Goal: Task Accomplishment & Management: Complete application form

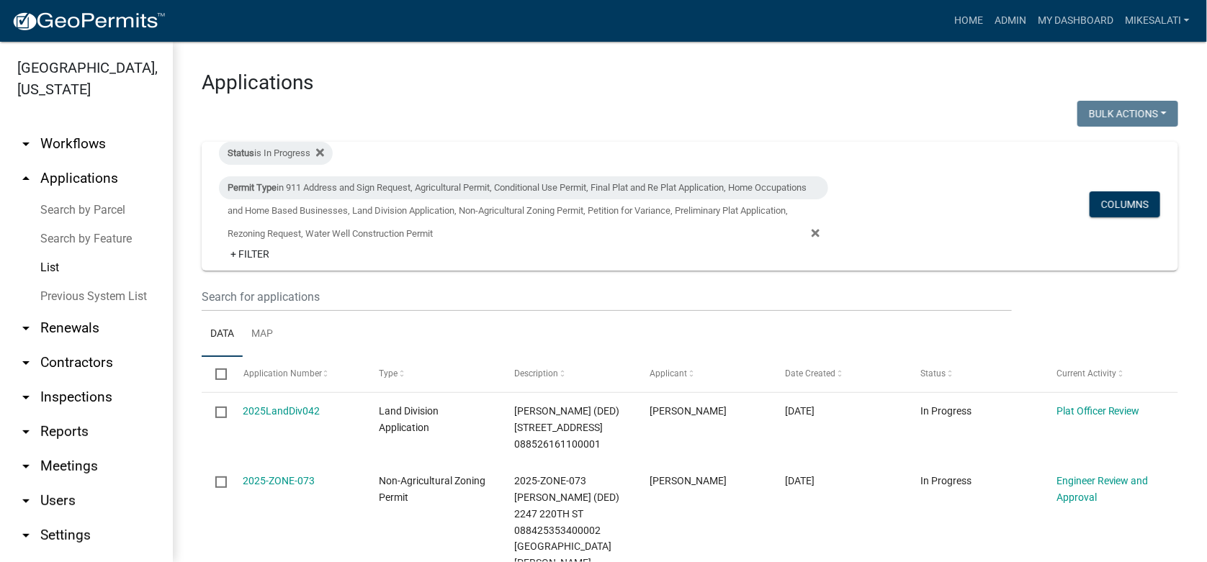
scroll to position [279, 0]
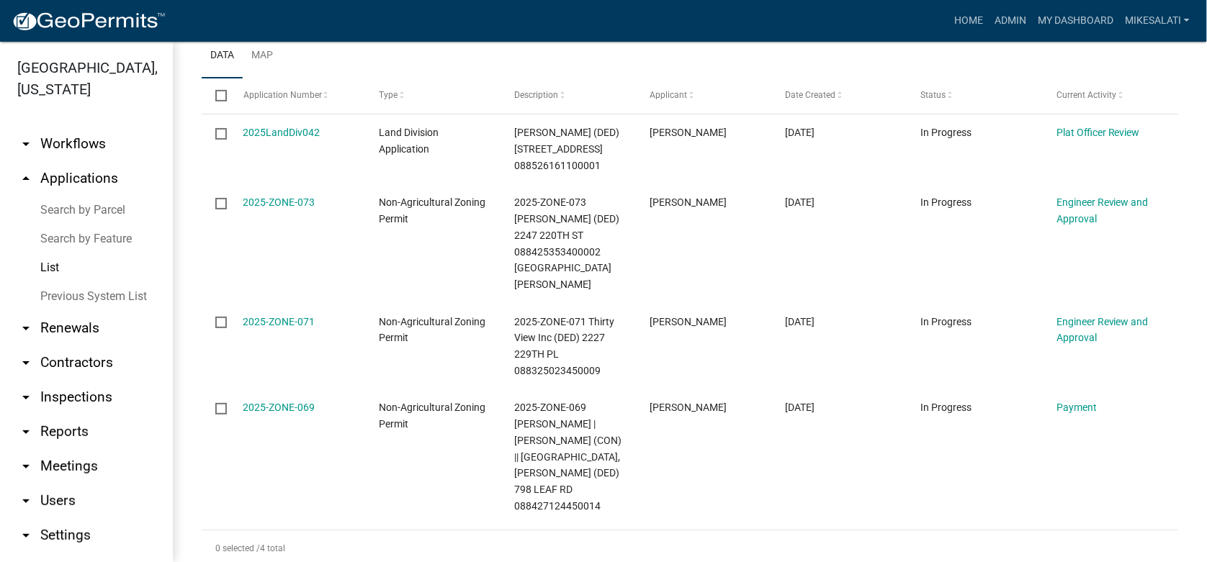
click at [50, 196] on link "Search by Parcel" at bounding box center [86, 210] width 173 height 29
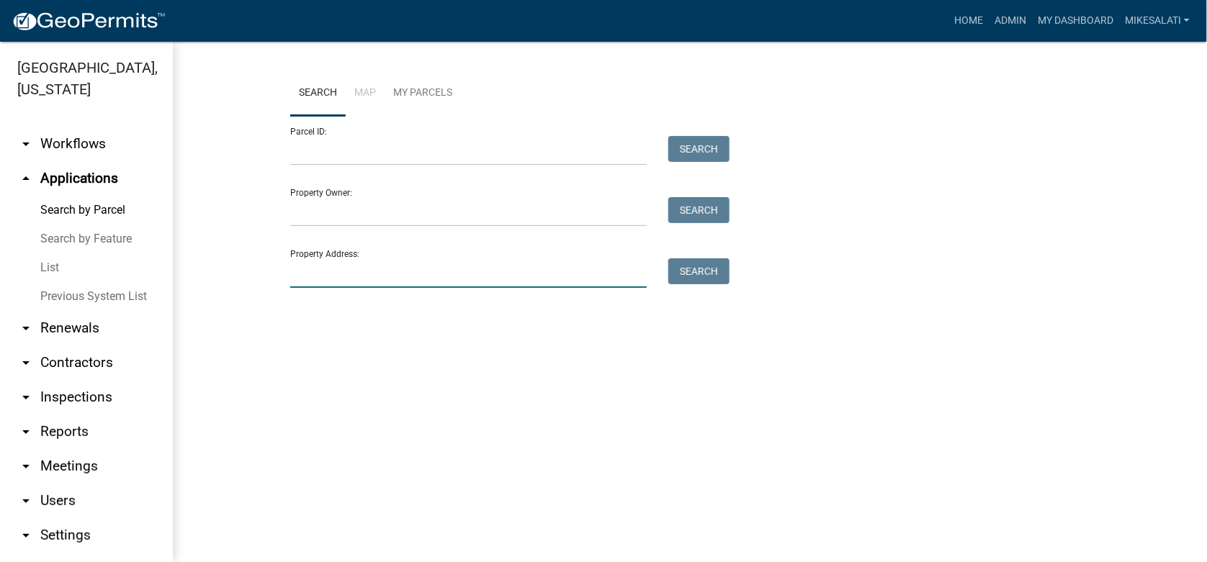
click at [301, 271] on input "Property Address:" at bounding box center [468, 274] width 357 height 30
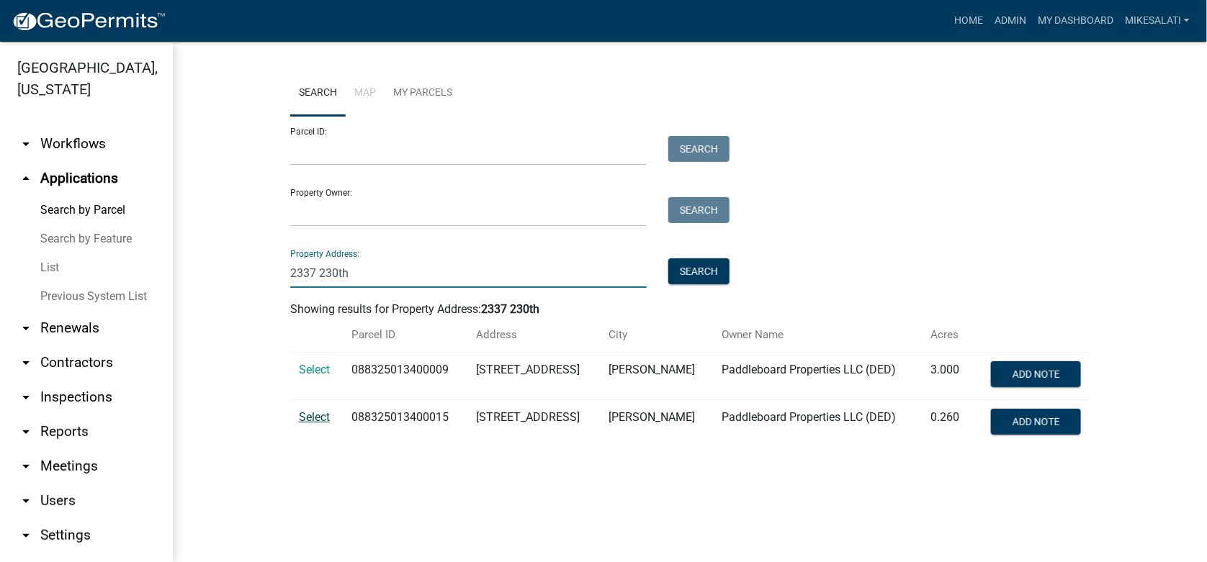
type input "2337 230th"
click at [315, 414] on span "Select" at bounding box center [314, 418] width 31 height 14
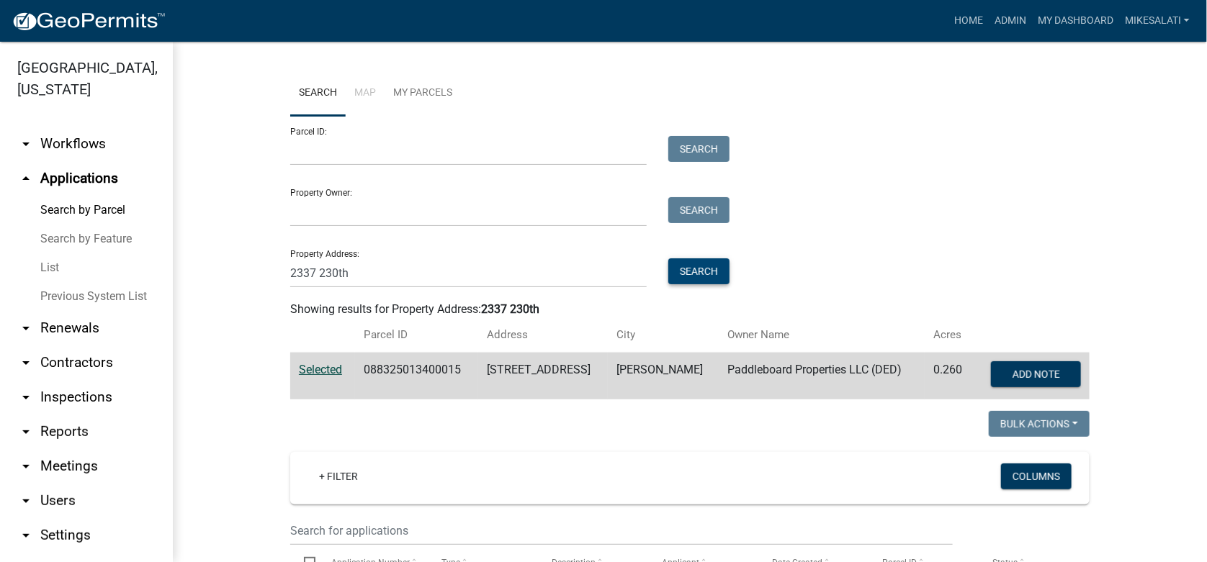
click at [677, 270] on button "Search" at bounding box center [698, 272] width 61 height 26
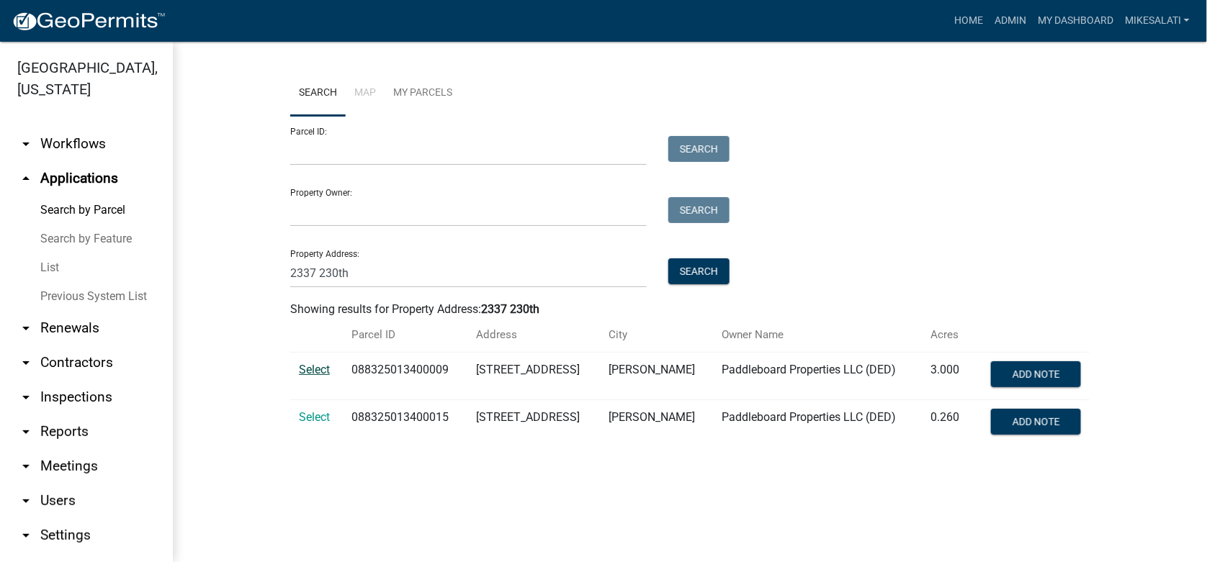
click at [309, 366] on span "Select" at bounding box center [314, 370] width 31 height 14
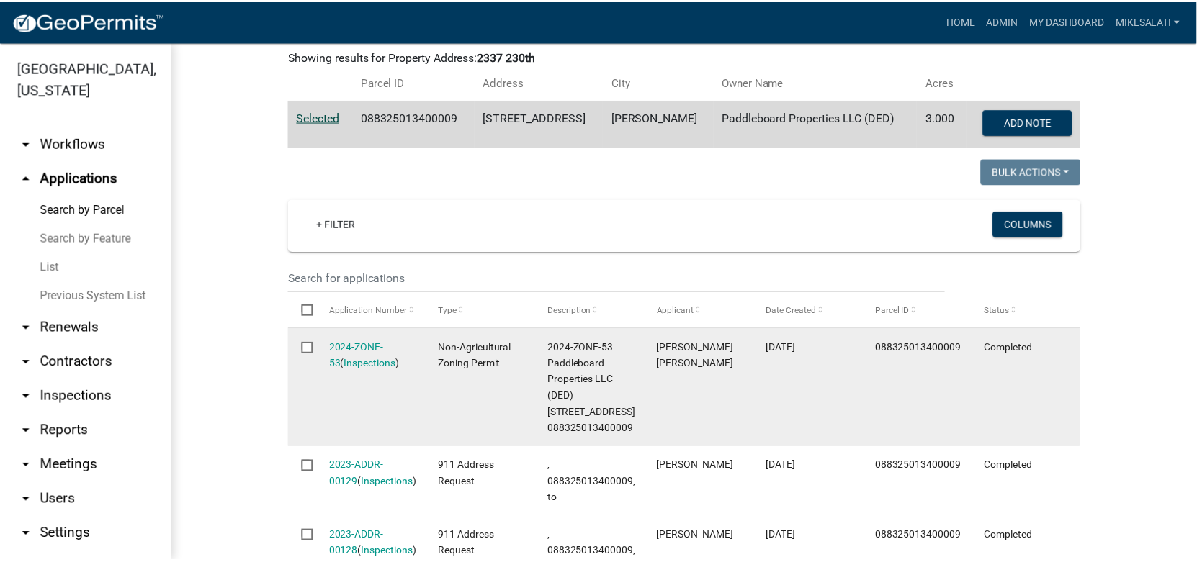
scroll to position [287, 0]
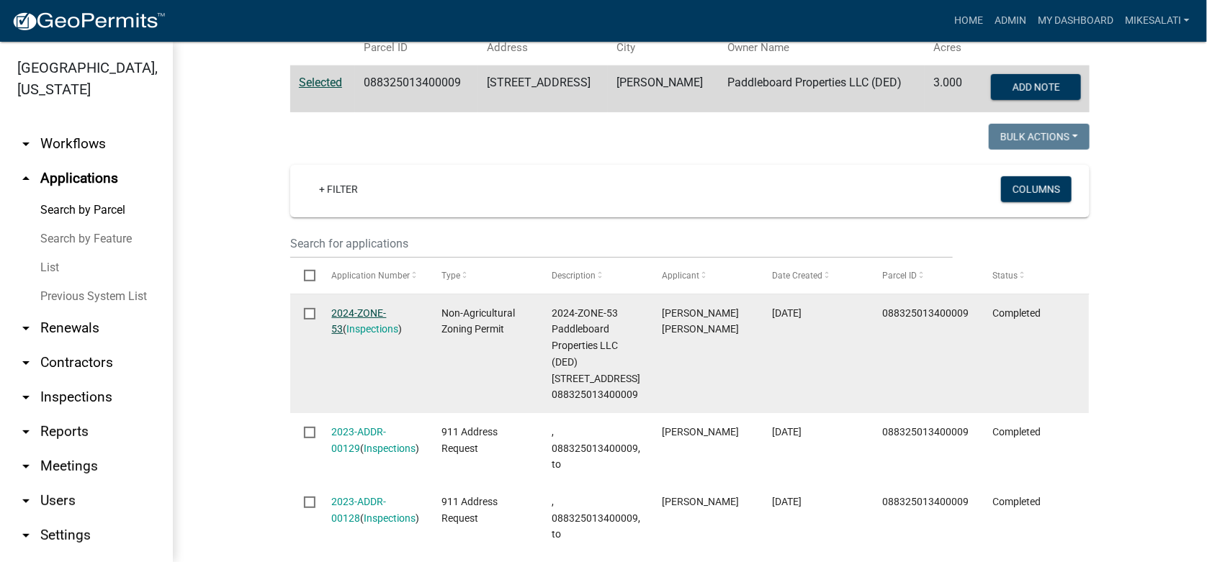
click at [360, 317] on link "2024-ZONE-53" at bounding box center [359, 322] width 55 height 28
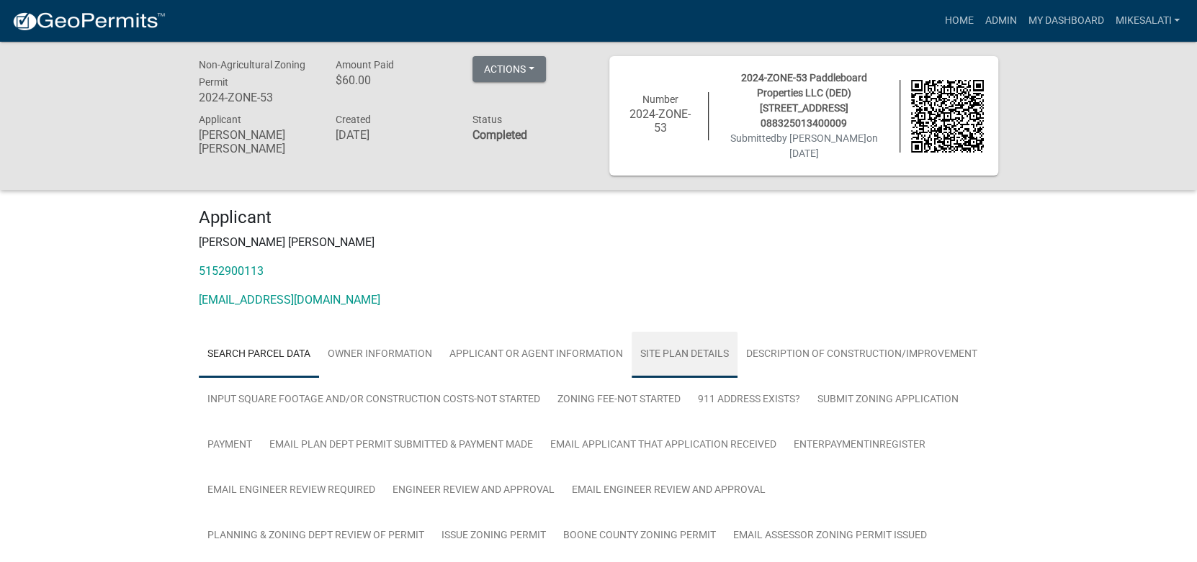
click at [686, 332] on link "Site Plan Details" at bounding box center [685, 355] width 106 height 46
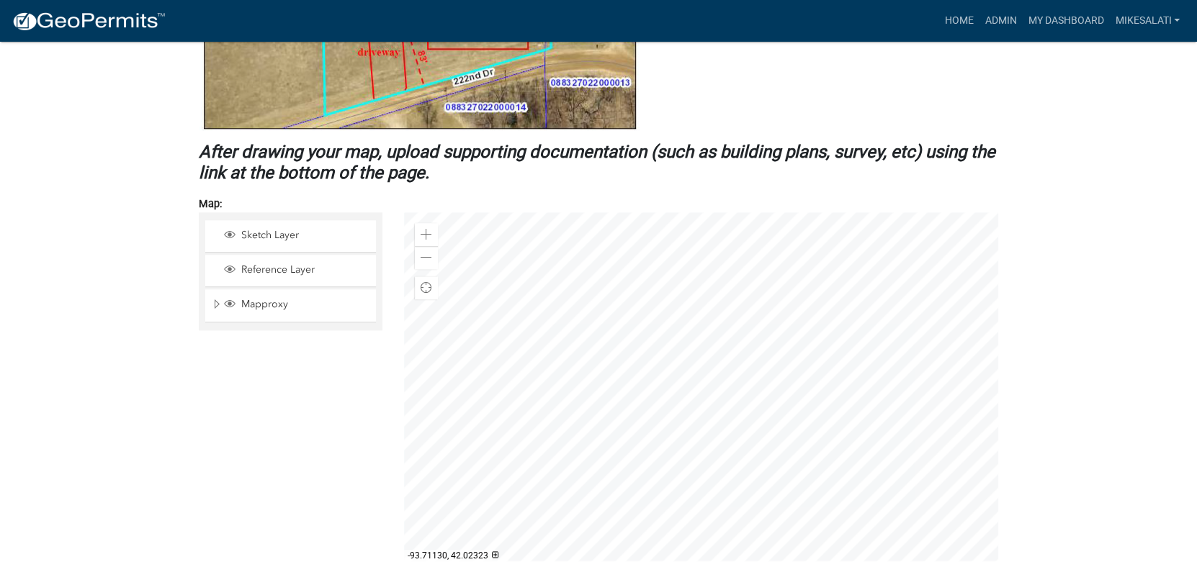
scroll to position [990, 0]
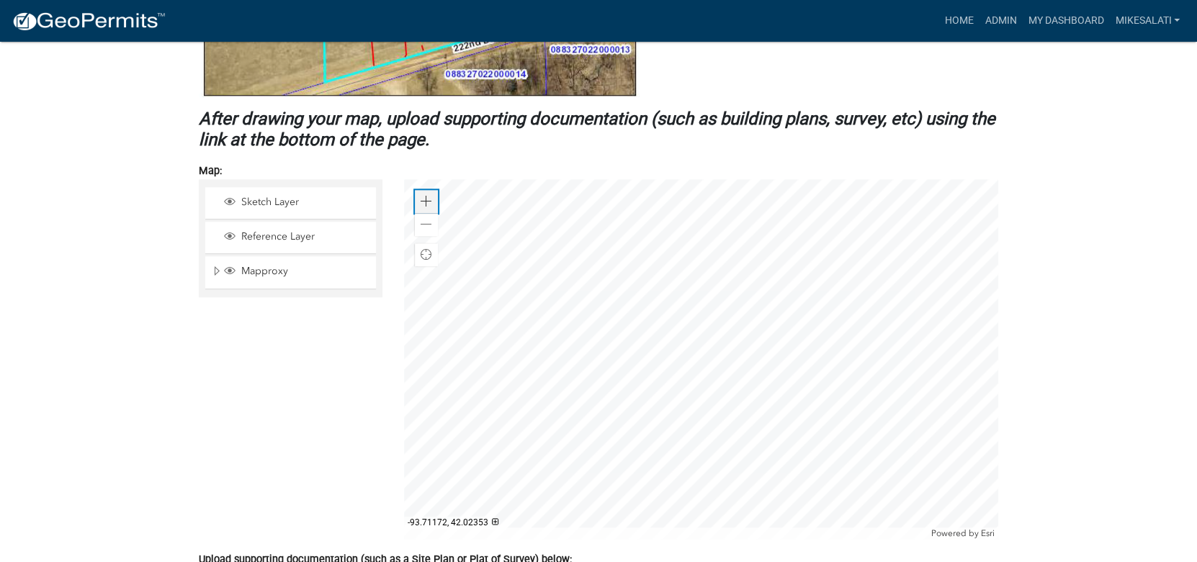
click at [419, 190] on div "Zoom in" at bounding box center [426, 201] width 23 height 23
click at [528, 271] on div at bounding box center [701, 359] width 594 height 360
click at [538, 219] on div at bounding box center [701, 359] width 594 height 360
click at [601, 225] on div at bounding box center [701, 359] width 594 height 360
click at [428, 219] on span at bounding box center [427, 225] width 12 height 12
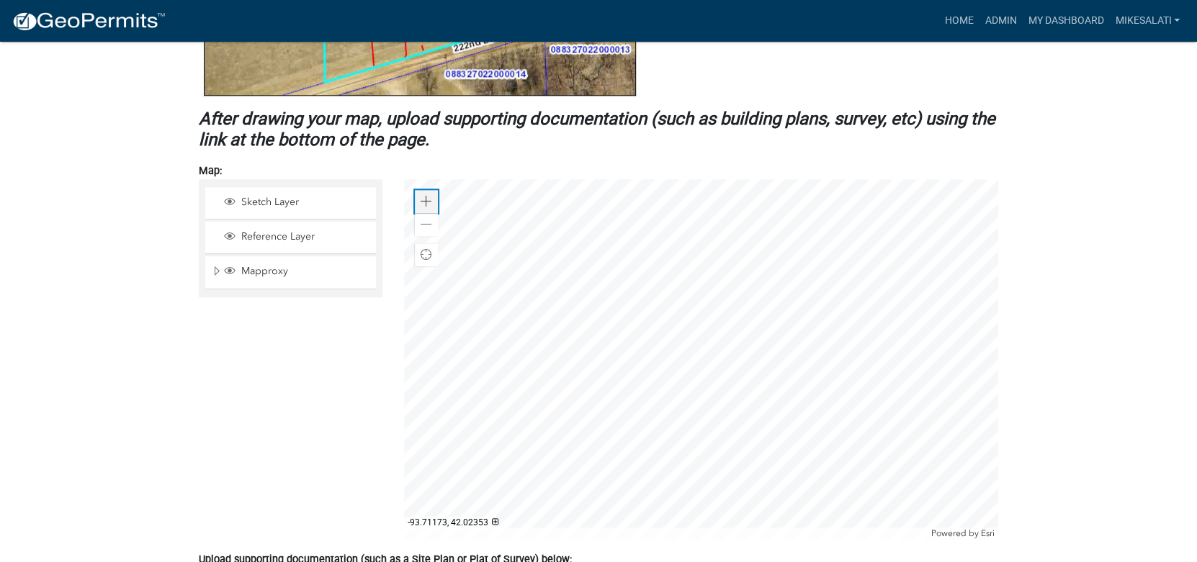
click at [429, 196] on span at bounding box center [427, 202] width 12 height 12
click at [417, 190] on div "Zoom in" at bounding box center [426, 201] width 23 height 23
click at [721, 312] on div at bounding box center [701, 359] width 594 height 360
click at [431, 219] on span at bounding box center [427, 225] width 12 height 12
click at [422, 219] on span at bounding box center [427, 225] width 12 height 12
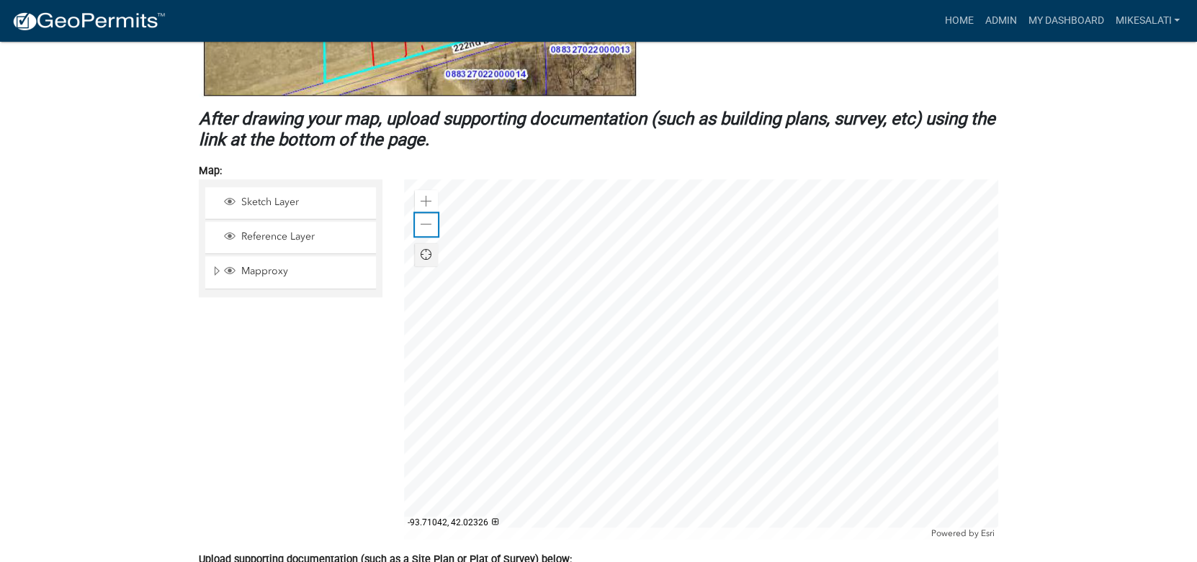
scroll to position [1062, 0]
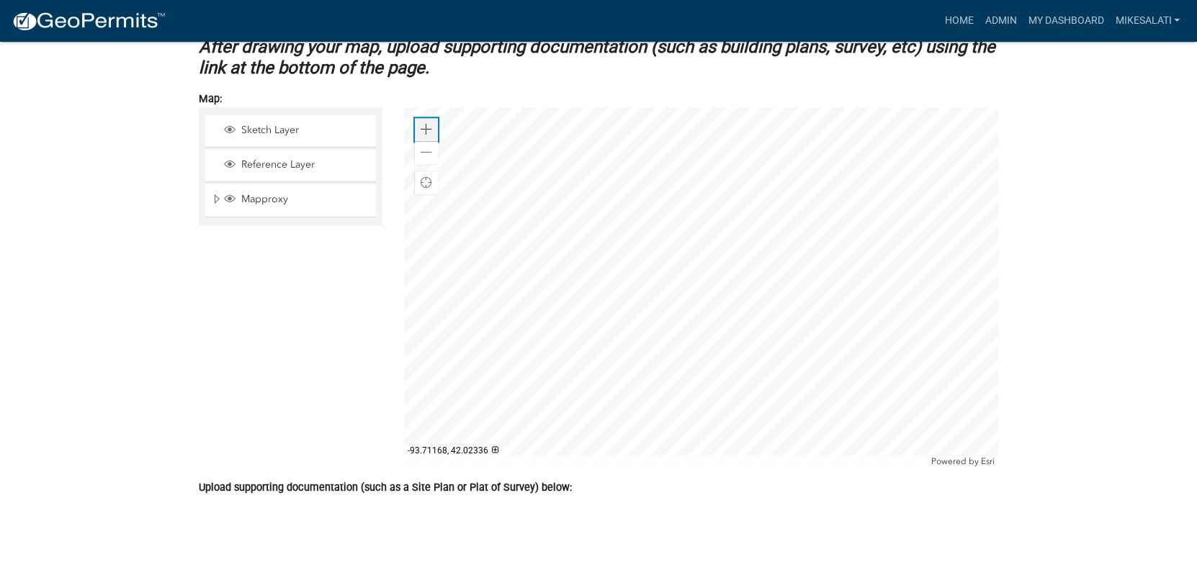
click at [422, 124] on span at bounding box center [427, 130] width 12 height 12
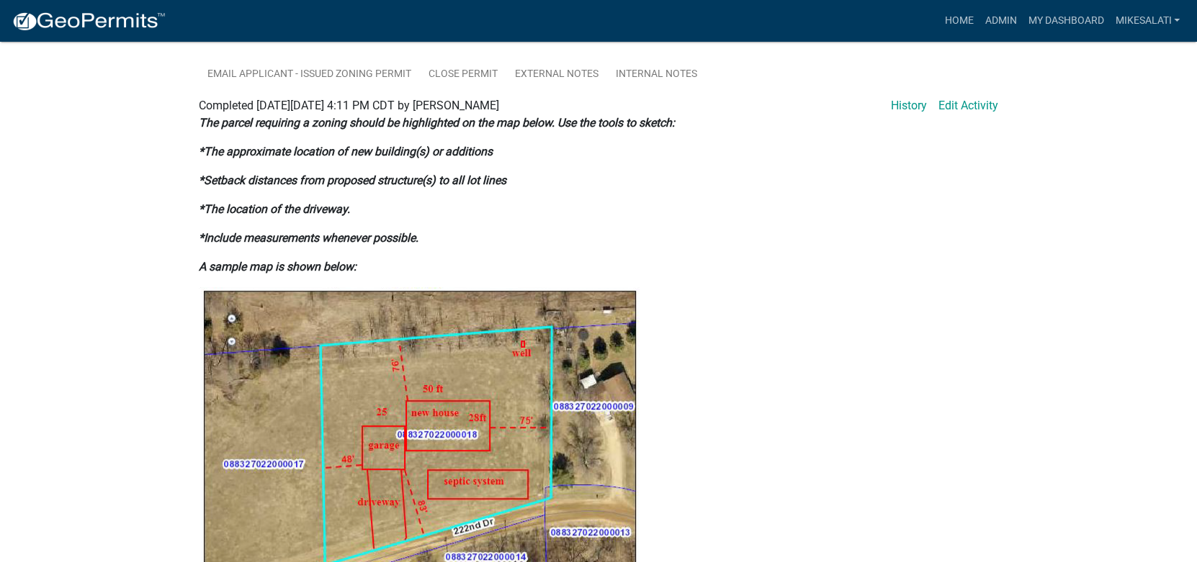
scroll to position [486, 0]
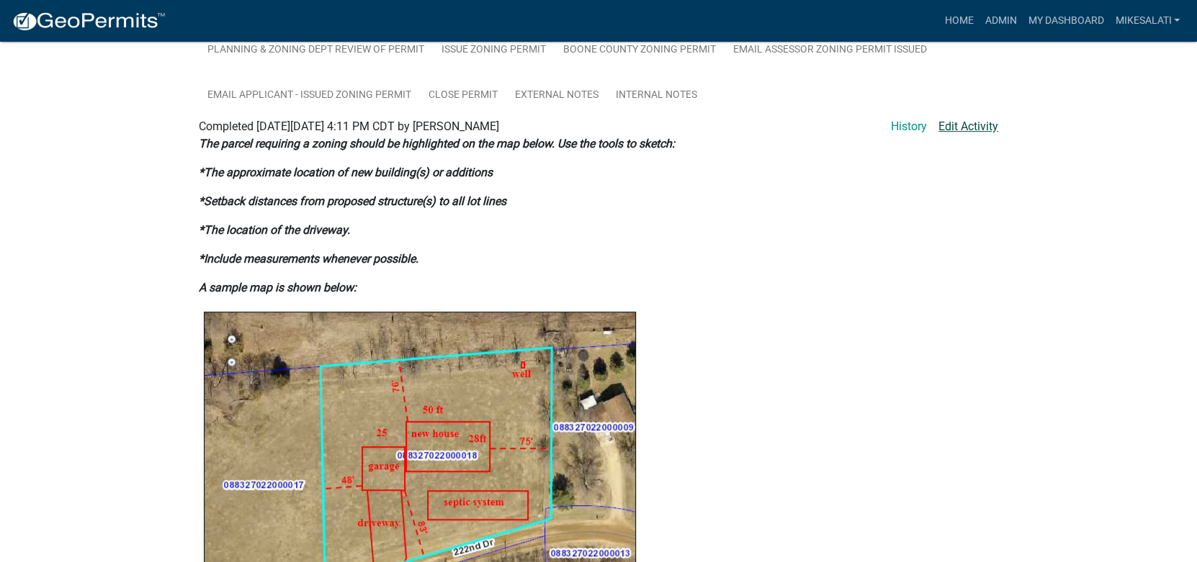
click at [950, 118] on link "Edit Activity" at bounding box center [968, 126] width 60 height 17
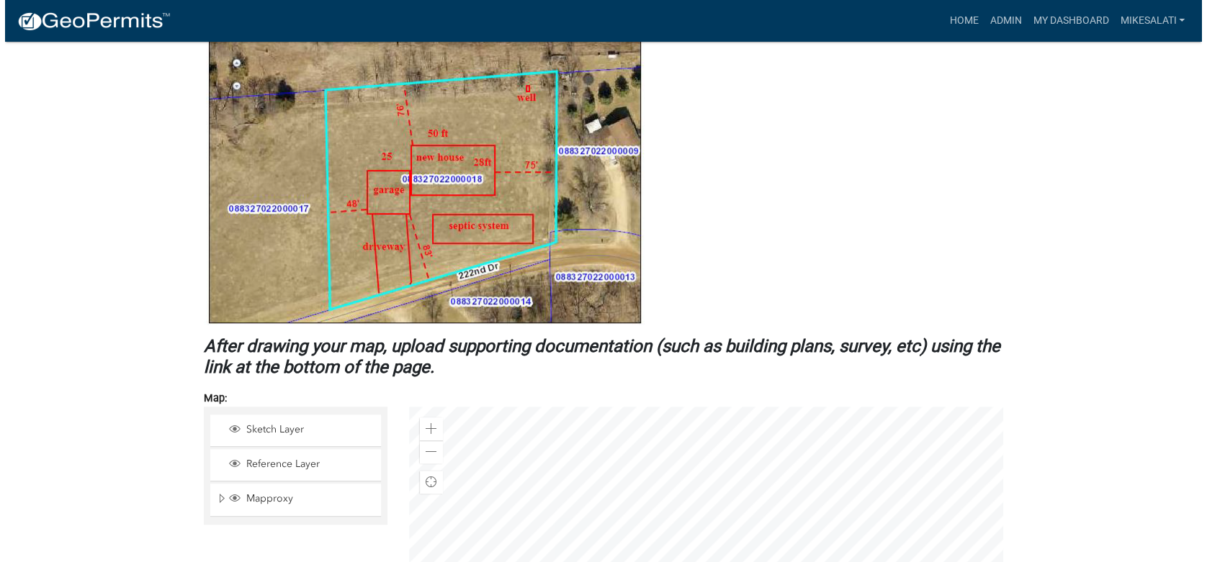
scroll to position [846, 0]
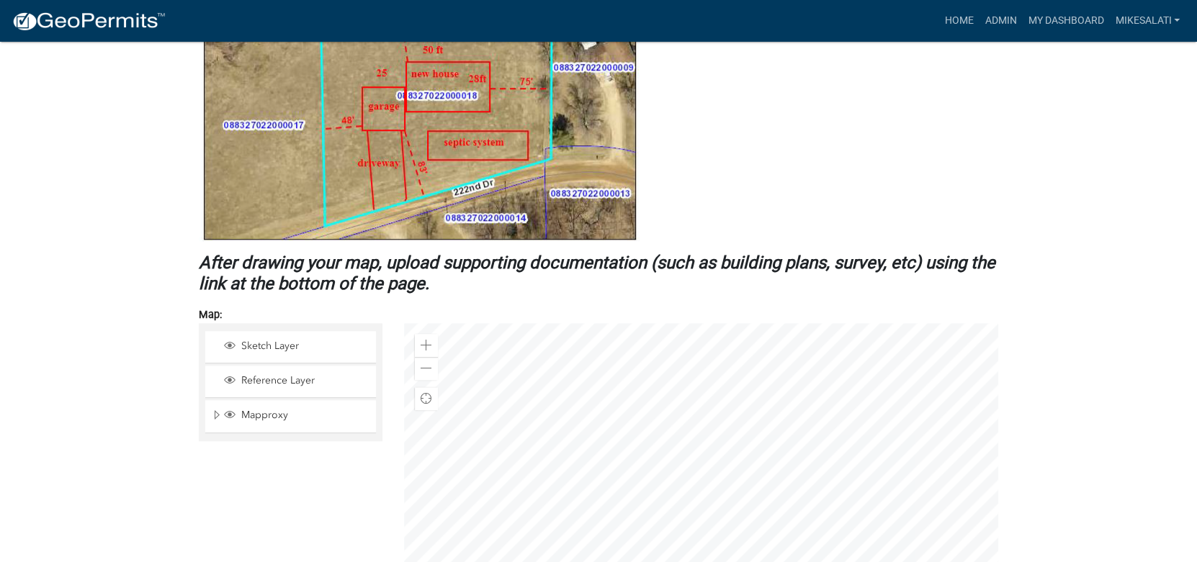
click at [921, 372] on div at bounding box center [701, 503] width 594 height 360
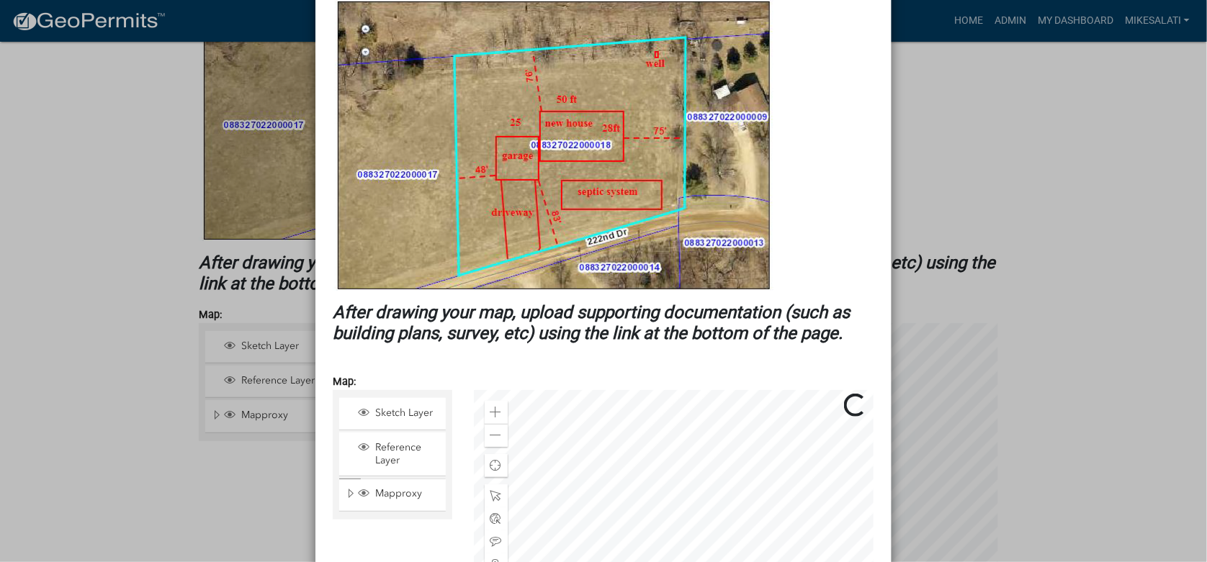
scroll to position [360, 0]
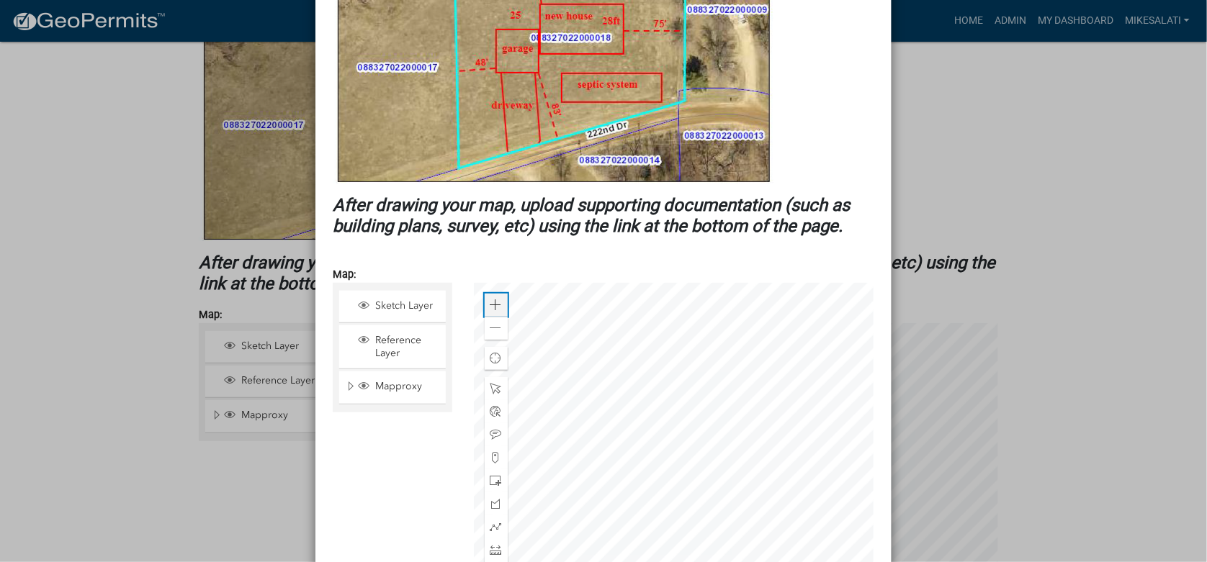
click at [490, 304] on span at bounding box center [496, 306] width 12 height 12
click at [677, 385] on div at bounding box center [674, 463] width 401 height 360
click at [493, 308] on span at bounding box center [496, 306] width 12 height 12
click at [634, 465] on div at bounding box center [674, 463] width 401 height 360
click at [492, 301] on span at bounding box center [496, 306] width 12 height 12
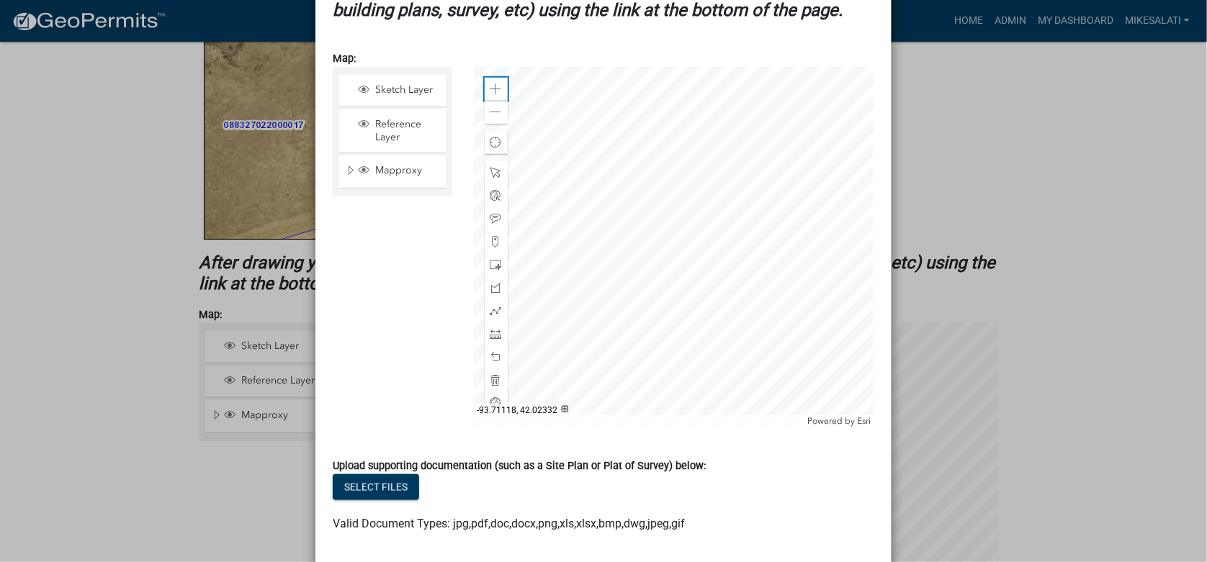
scroll to position [503, 0]
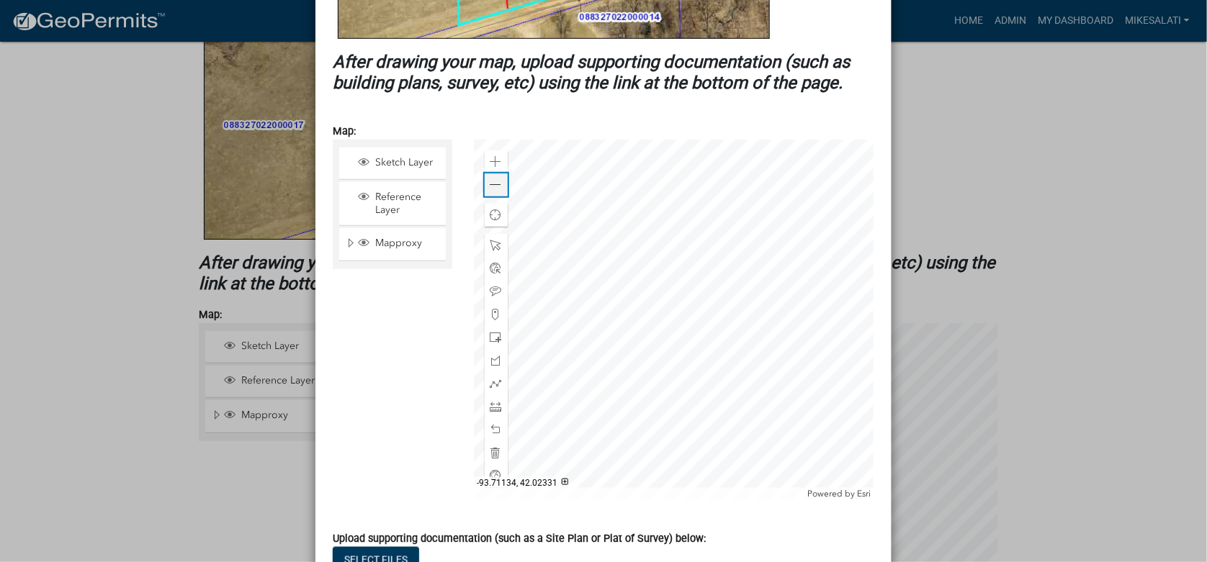
click at [491, 174] on div "Zoom out" at bounding box center [496, 185] width 23 height 23
click at [490, 159] on span at bounding box center [496, 162] width 12 height 12
click at [491, 184] on span at bounding box center [496, 185] width 12 height 12
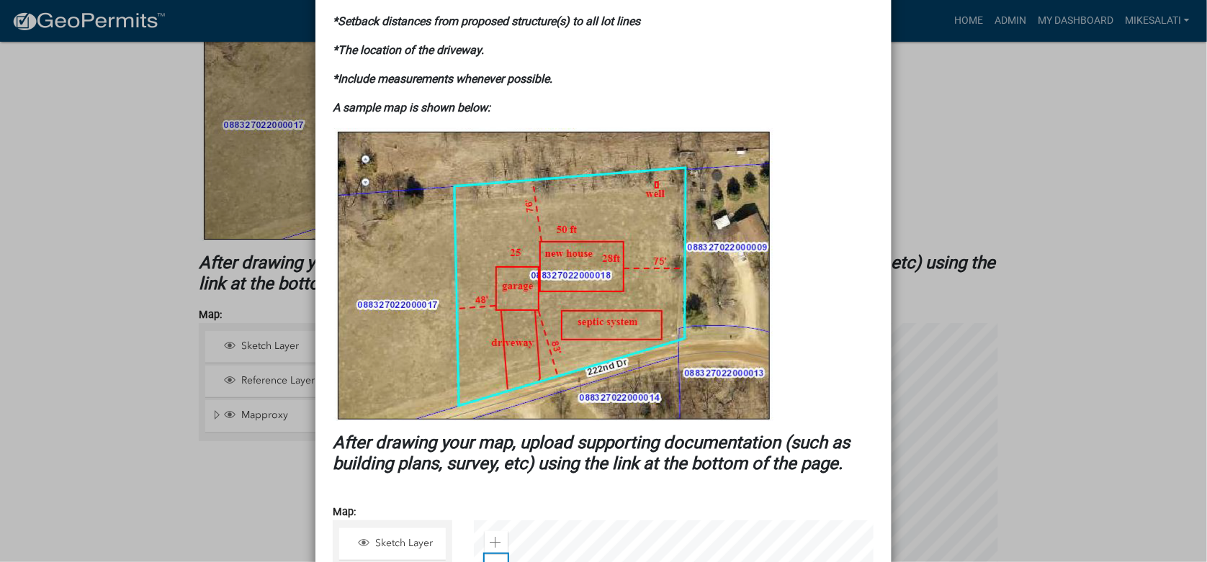
scroll to position [0, 0]
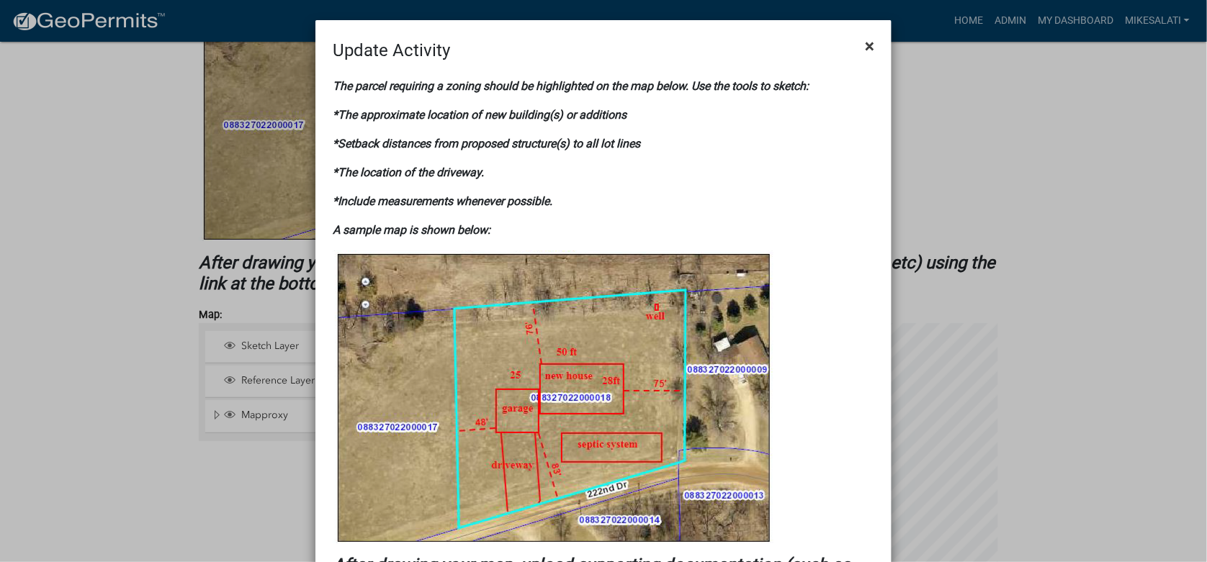
click at [866, 42] on span "×" at bounding box center [869, 46] width 9 height 20
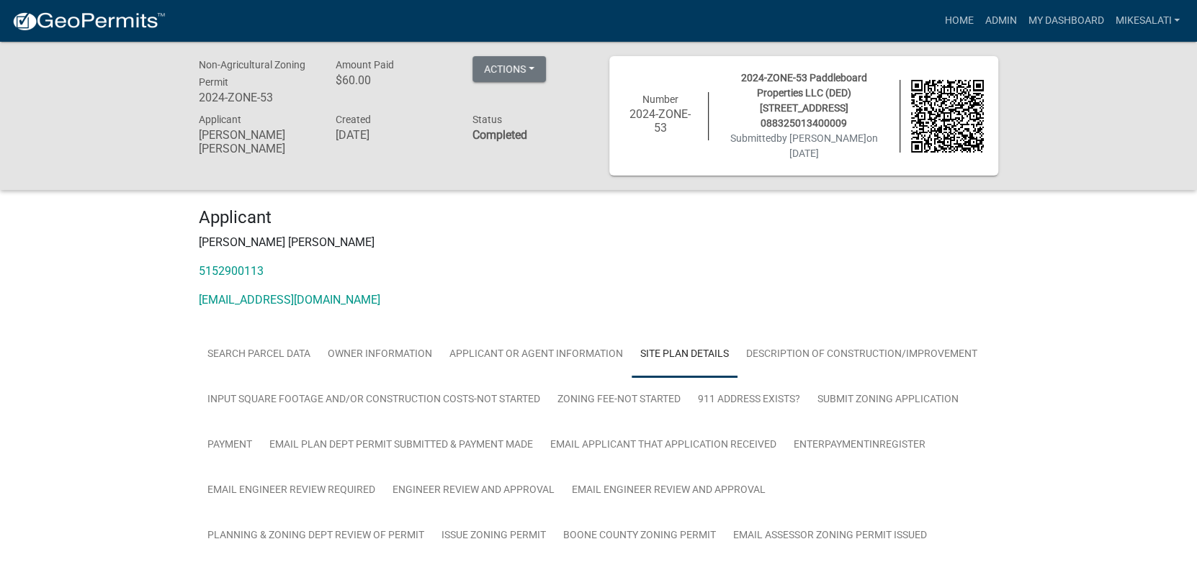
scroll to position [216, 0]
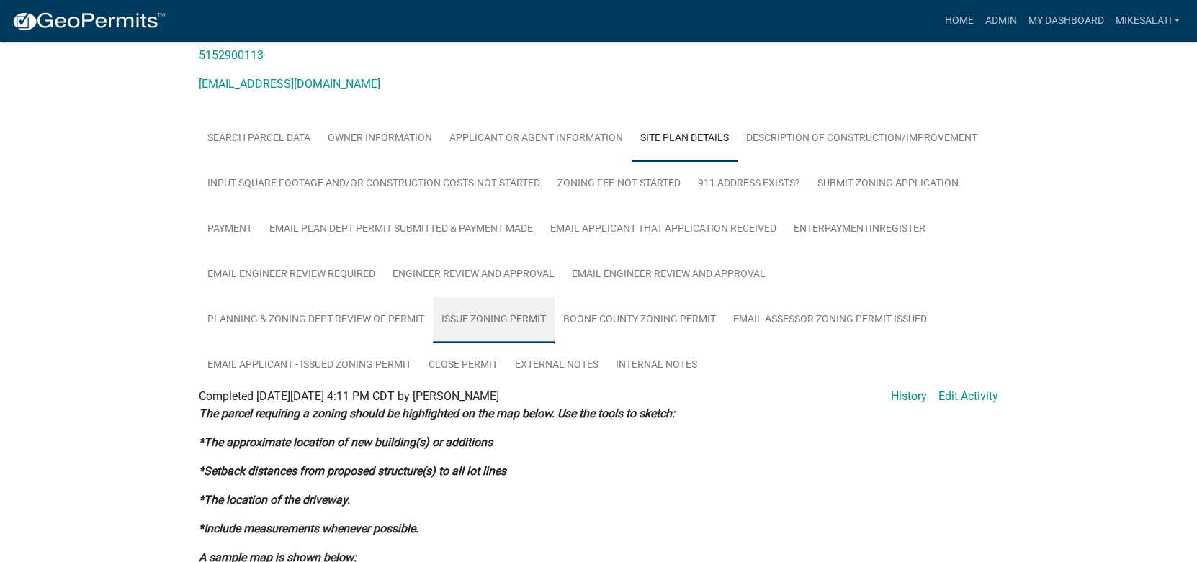
click at [476, 297] on link "Issue Zoning Permit" at bounding box center [494, 320] width 122 height 46
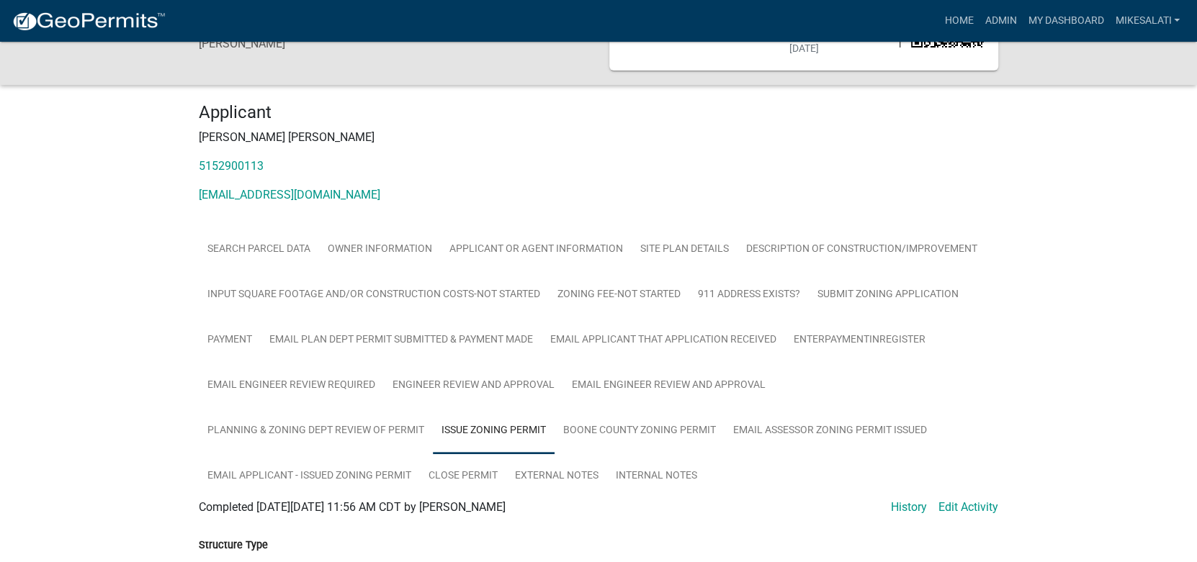
scroll to position [130, 0]
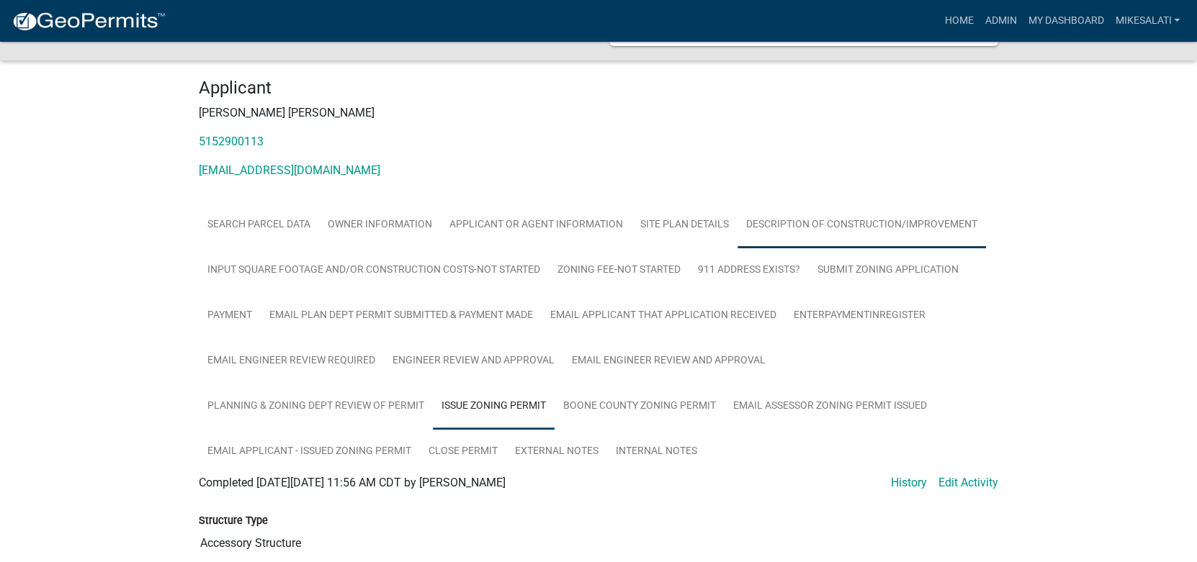
click at [796, 205] on link "Description of Construction/Improvement" at bounding box center [862, 225] width 248 height 46
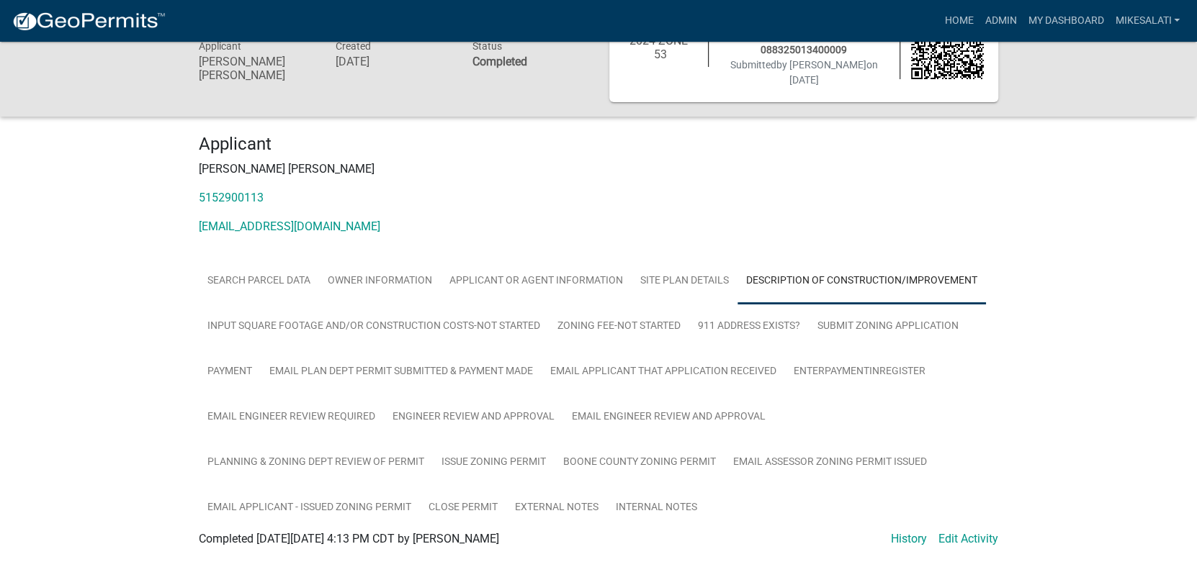
scroll to position [143, 0]
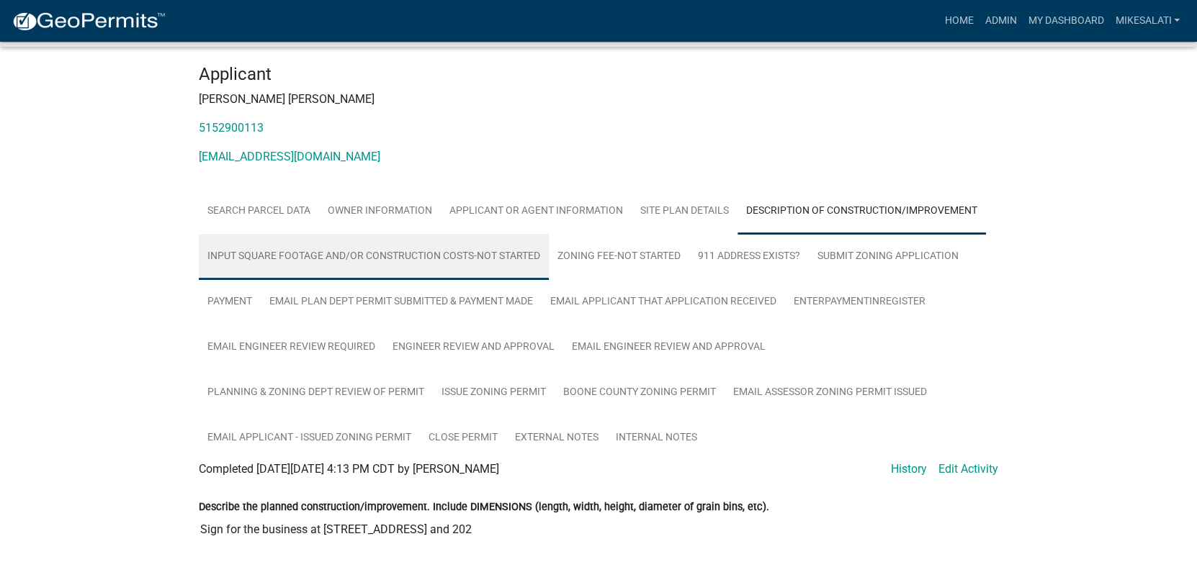
click at [375, 242] on link "Input Square Footage and/or Construction Costs-Not Started" at bounding box center [374, 257] width 350 height 46
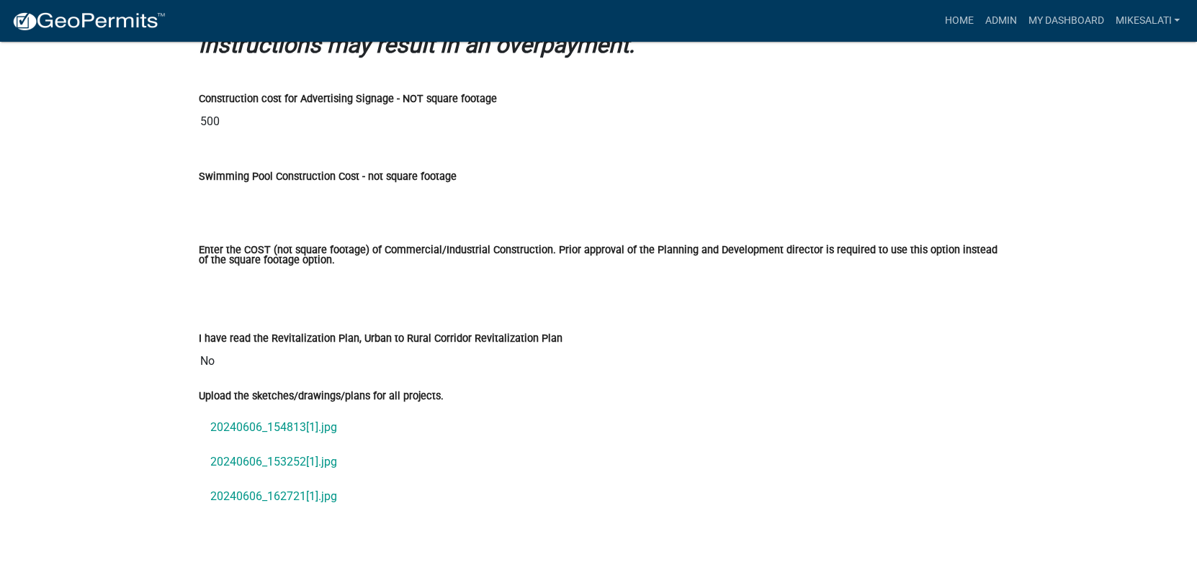
scroll to position [1536, 0]
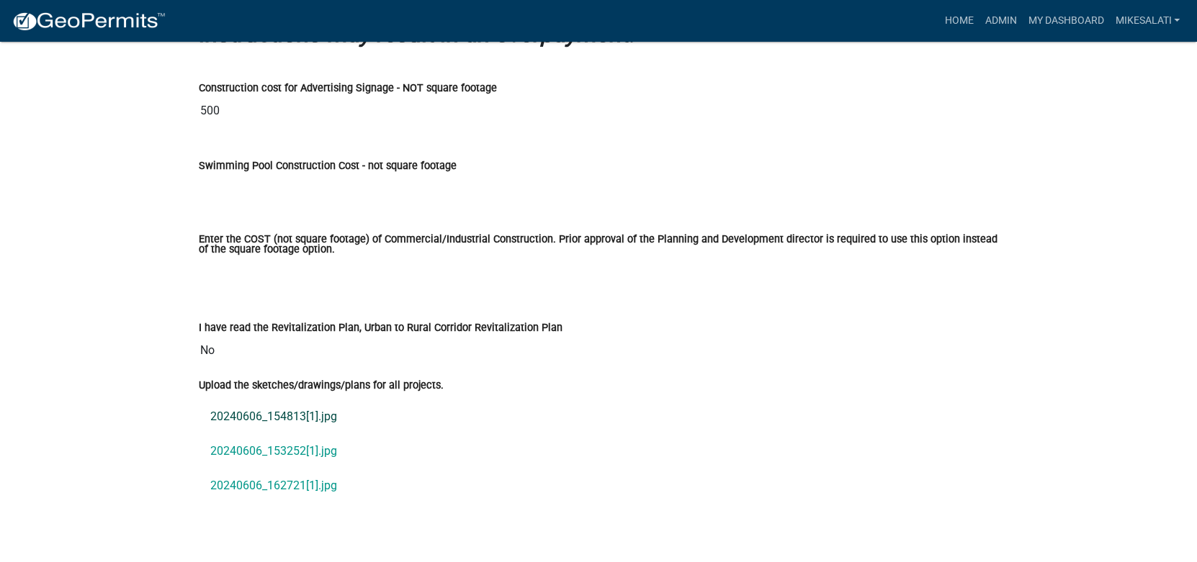
click at [292, 399] on link "20240606_154813[1].jpg" at bounding box center [598, 416] width 799 height 35
click at [251, 434] on link "20240606_153252[1].jpg" at bounding box center [598, 451] width 799 height 35
click at [253, 468] on link "20240606_162721[1].jpg" at bounding box center [598, 485] width 799 height 35
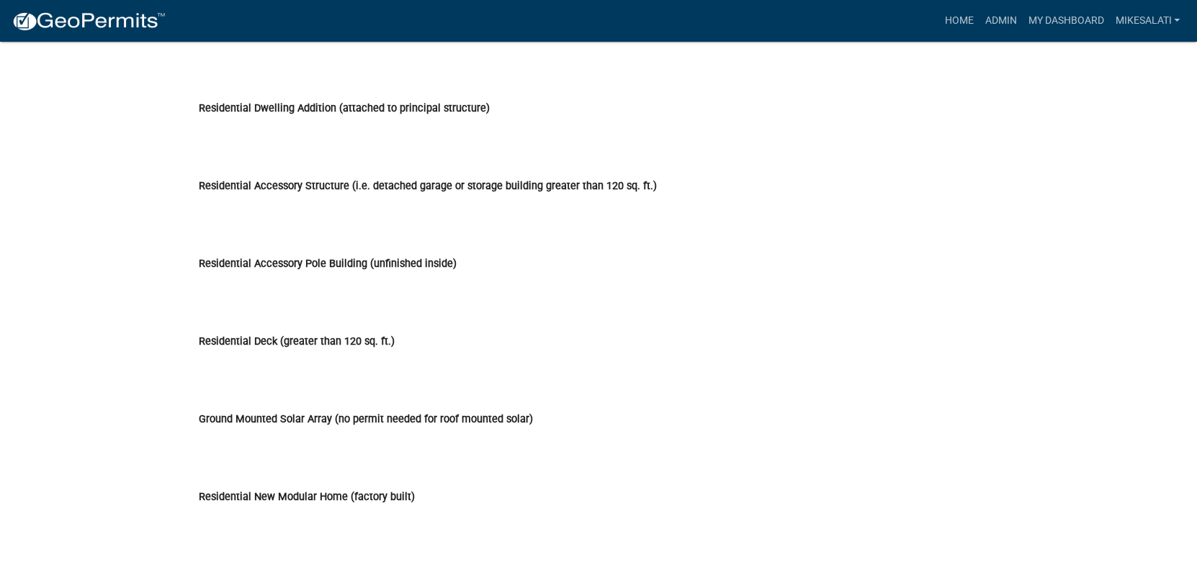
scroll to position [1175, 0]
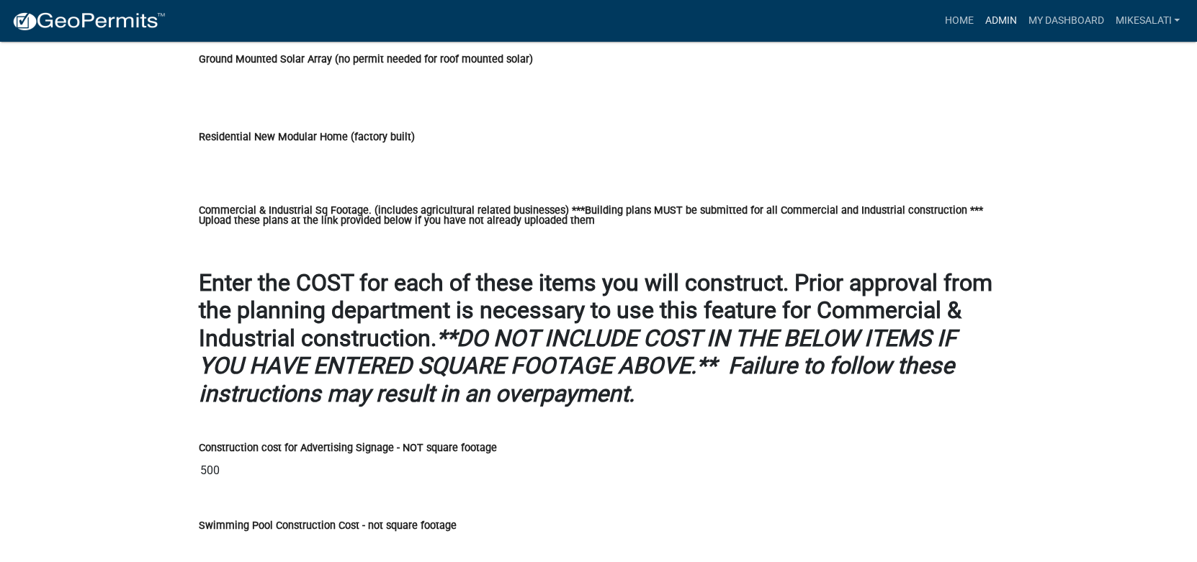
click at [999, 19] on link "Admin" at bounding box center [1000, 20] width 43 height 27
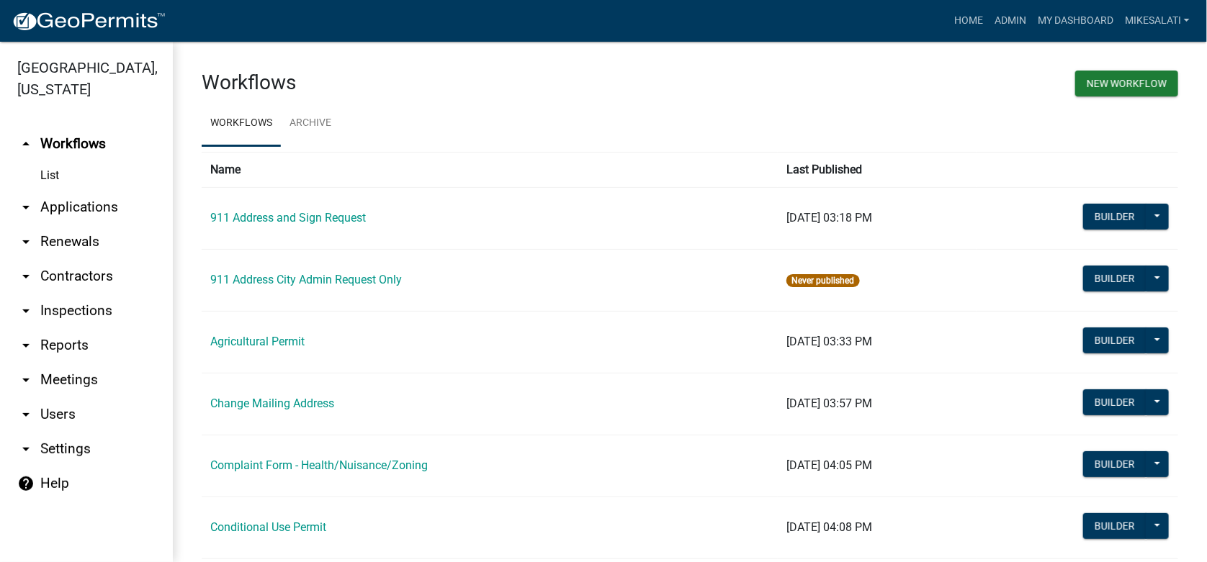
click at [65, 190] on link "arrow_drop_down Applications" at bounding box center [86, 207] width 173 height 35
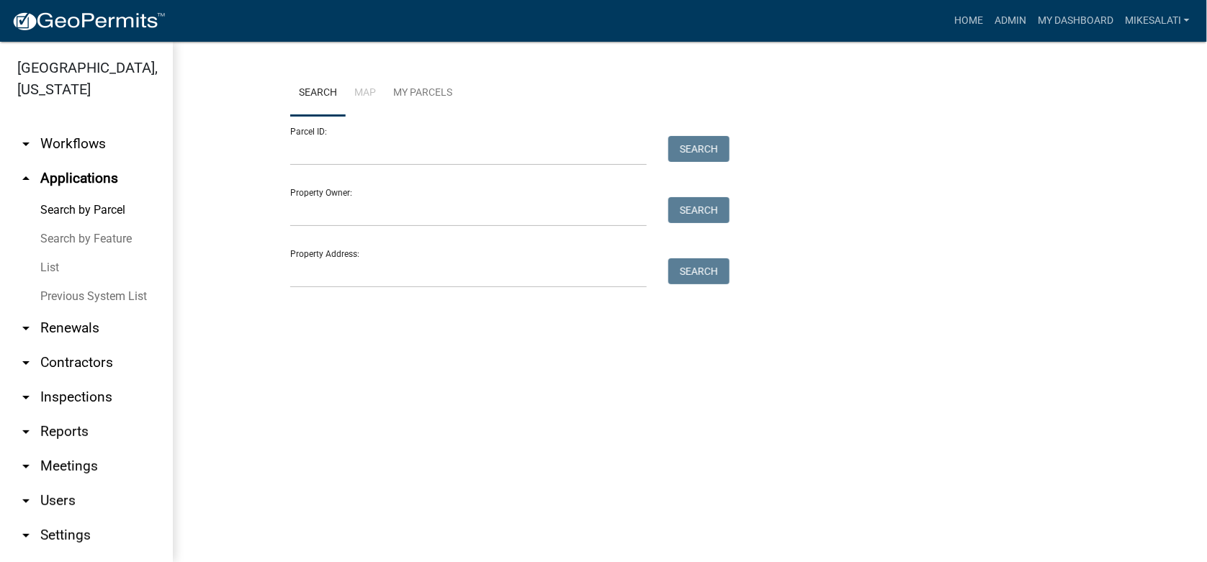
click at [49, 254] on link "List" at bounding box center [86, 268] width 173 height 29
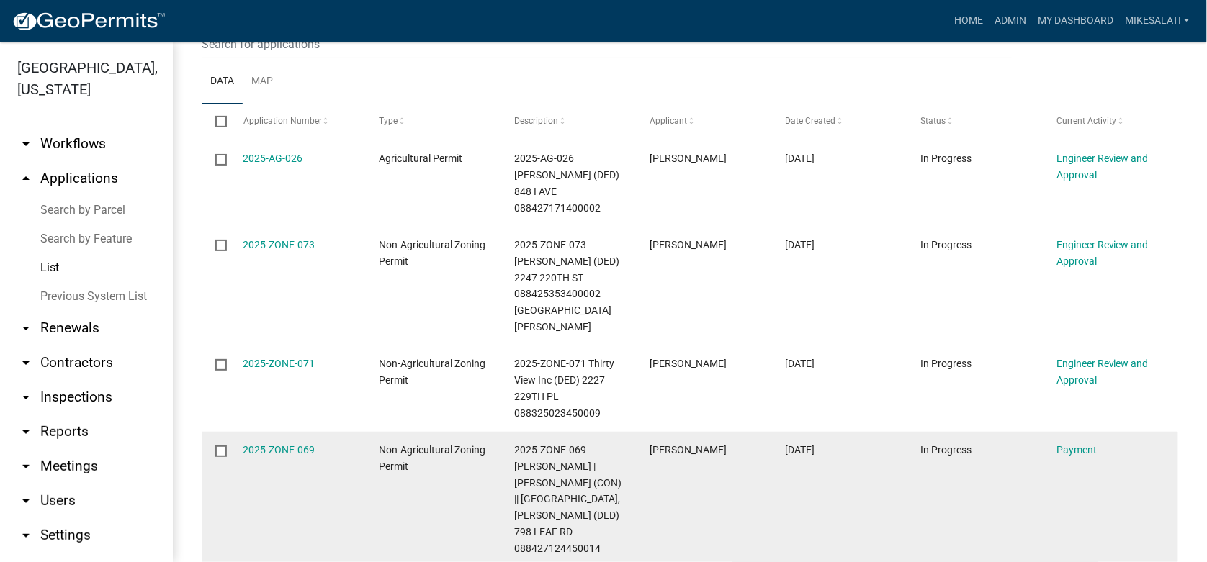
scroll to position [279, 0]
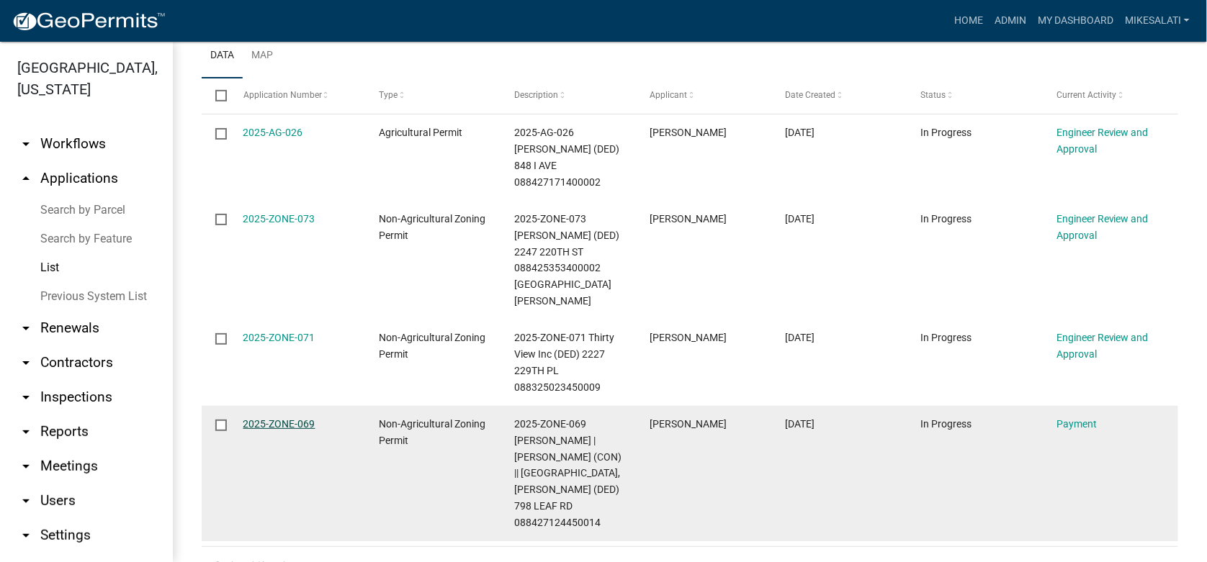
click at [290, 418] on link "2025-ZONE-069" at bounding box center [279, 424] width 72 height 12
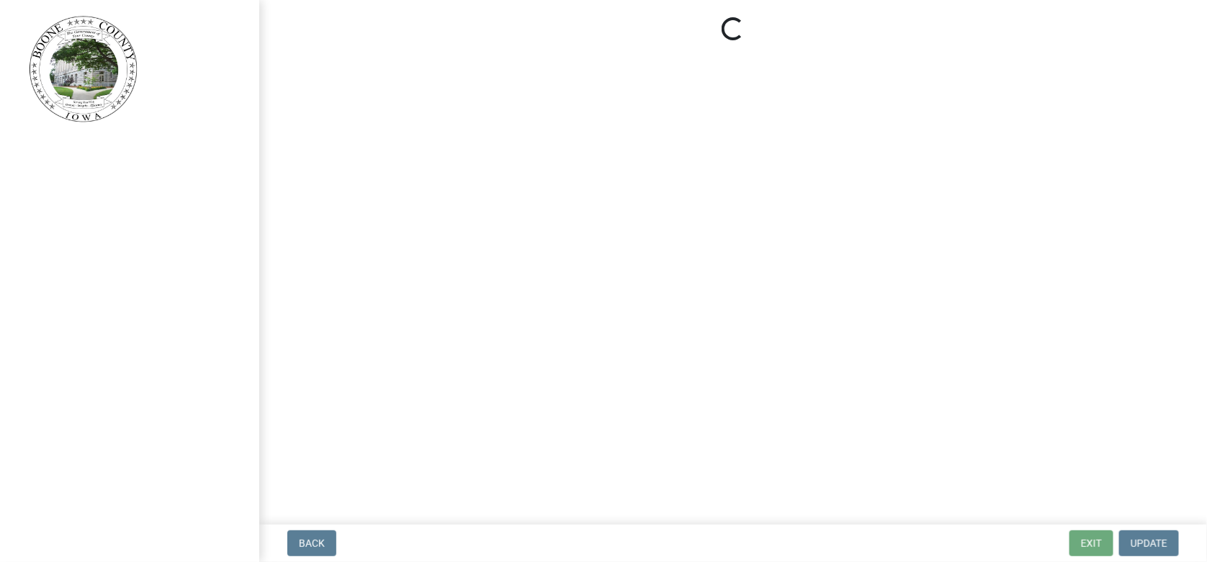
select select "3: 3"
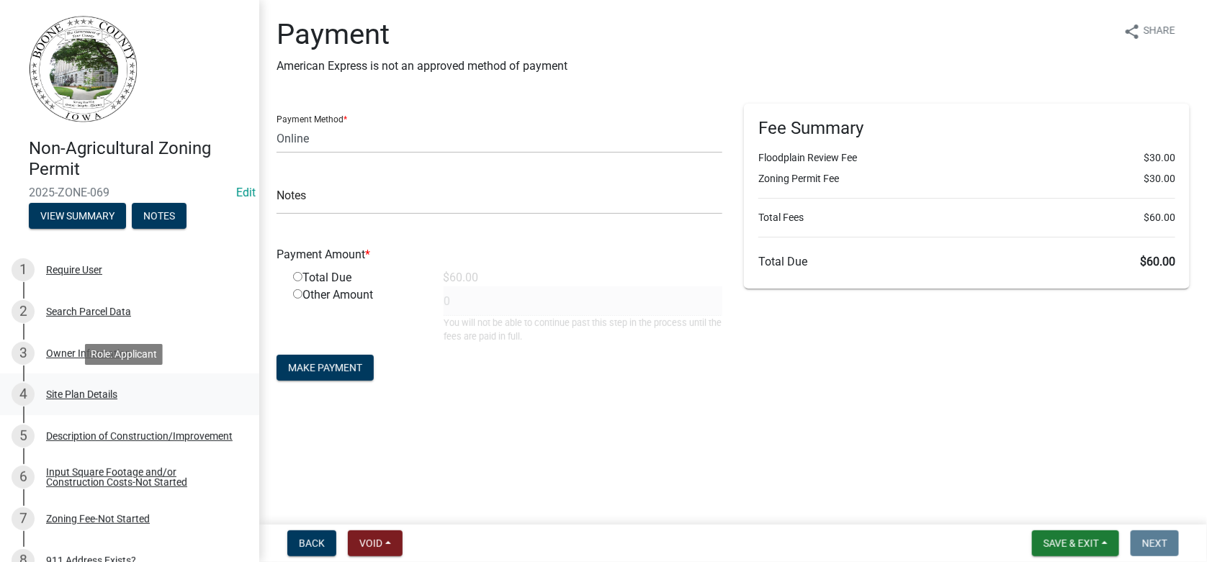
click at [76, 386] on div "4 Site Plan Details" at bounding box center [124, 394] width 225 height 23
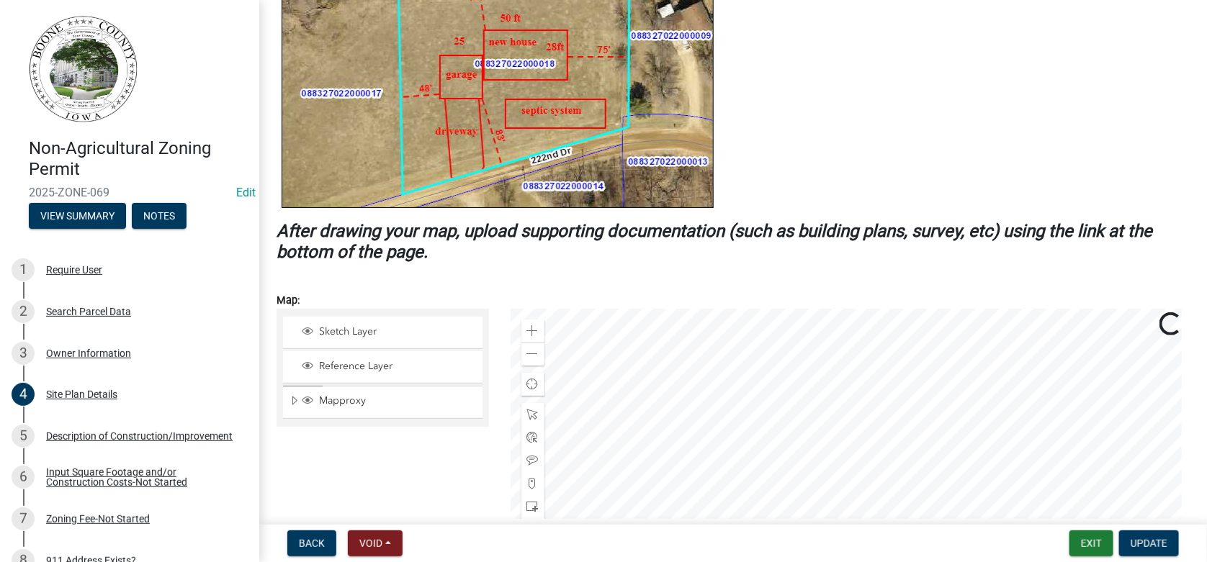
scroll to position [503, 0]
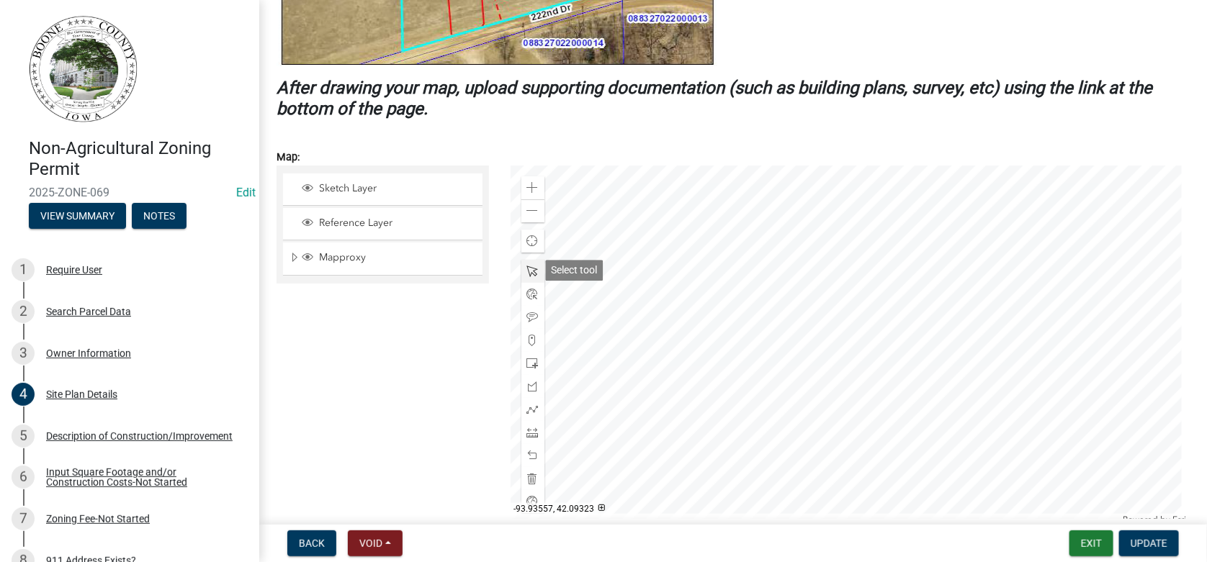
click at [530, 268] on span at bounding box center [533, 272] width 12 height 12
click at [844, 384] on div at bounding box center [851, 346] width 680 height 360
click at [842, 387] on div at bounding box center [851, 346] width 680 height 360
click at [889, 384] on div at bounding box center [851, 346] width 680 height 360
click at [843, 433] on div at bounding box center [851, 346] width 680 height 360
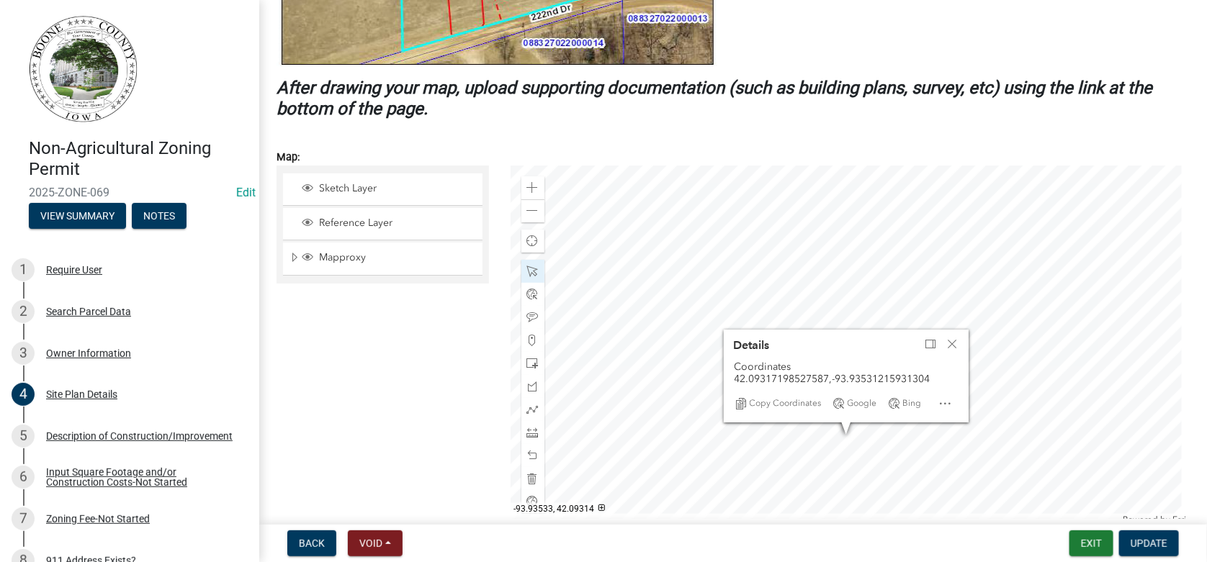
click at [847, 437] on div at bounding box center [851, 346] width 680 height 360
click at [951, 339] on span "Close" at bounding box center [953, 345] width 12 height 12
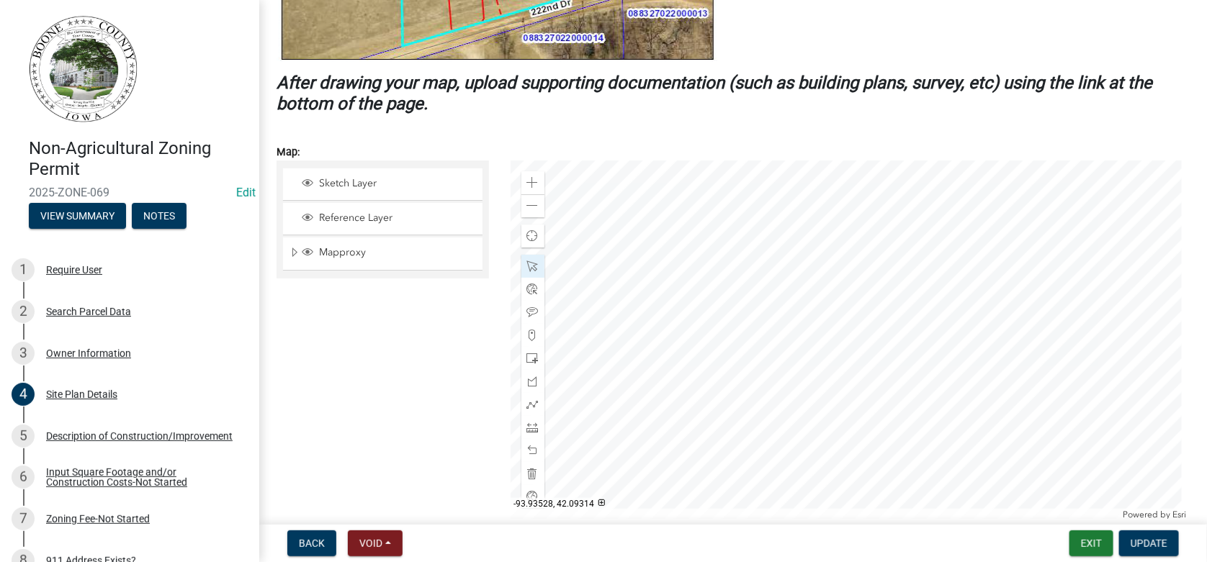
click at [910, 431] on div at bounding box center [851, 341] width 680 height 360
click at [528, 472] on span at bounding box center [533, 474] width 12 height 12
click at [528, 468] on span at bounding box center [533, 474] width 12 height 12
click at [903, 294] on div at bounding box center [851, 341] width 680 height 360
click at [532, 426] on span at bounding box center [533, 428] width 12 height 12
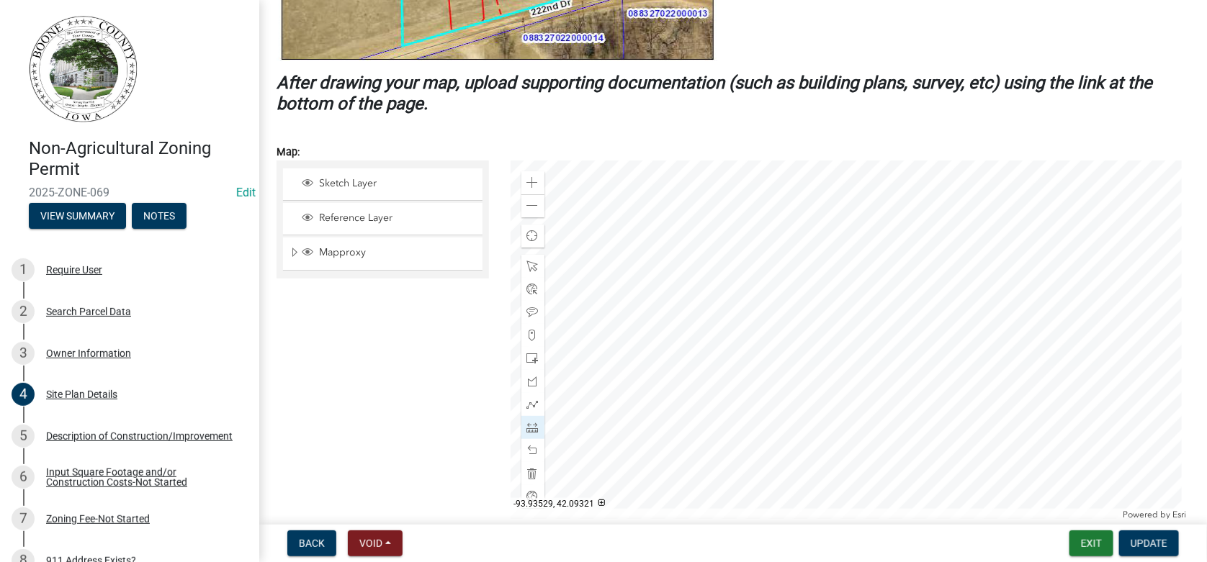
click at [909, 298] on div at bounding box center [851, 341] width 680 height 360
click at [851, 299] on div at bounding box center [851, 341] width 680 height 360
click at [855, 415] on div at bounding box center [851, 341] width 680 height 360
click at [913, 415] on div at bounding box center [851, 341] width 680 height 360
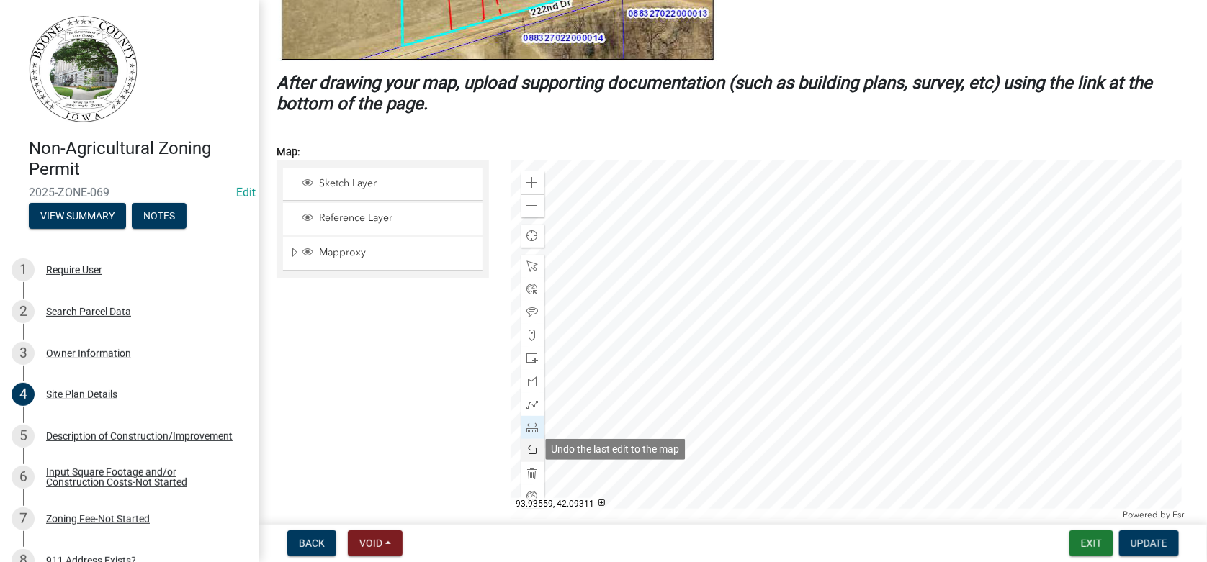
click at [528, 449] on span at bounding box center [533, 451] width 12 height 12
click at [529, 310] on span at bounding box center [533, 313] width 12 height 12
click at [861, 287] on div at bounding box center [851, 341] width 680 height 360
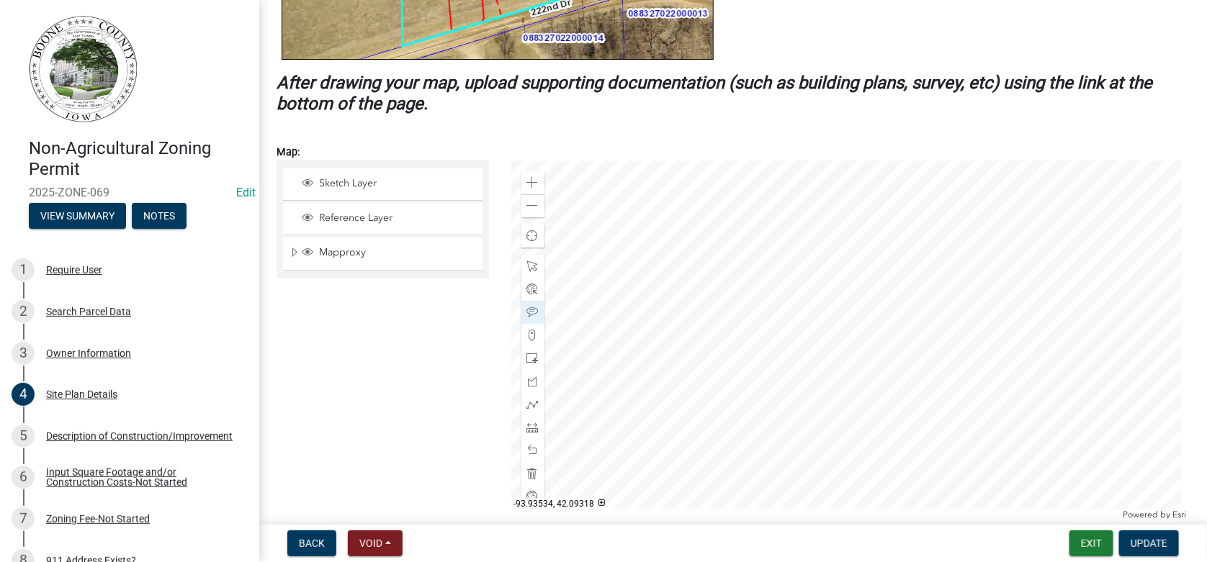
click at [834, 362] on div at bounding box center [851, 341] width 680 height 360
click at [869, 349] on div at bounding box center [851, 341] width 680 height 360
click at [1155, 543] on span "Update" at bounding box center [1149, 544] width 37 height 12
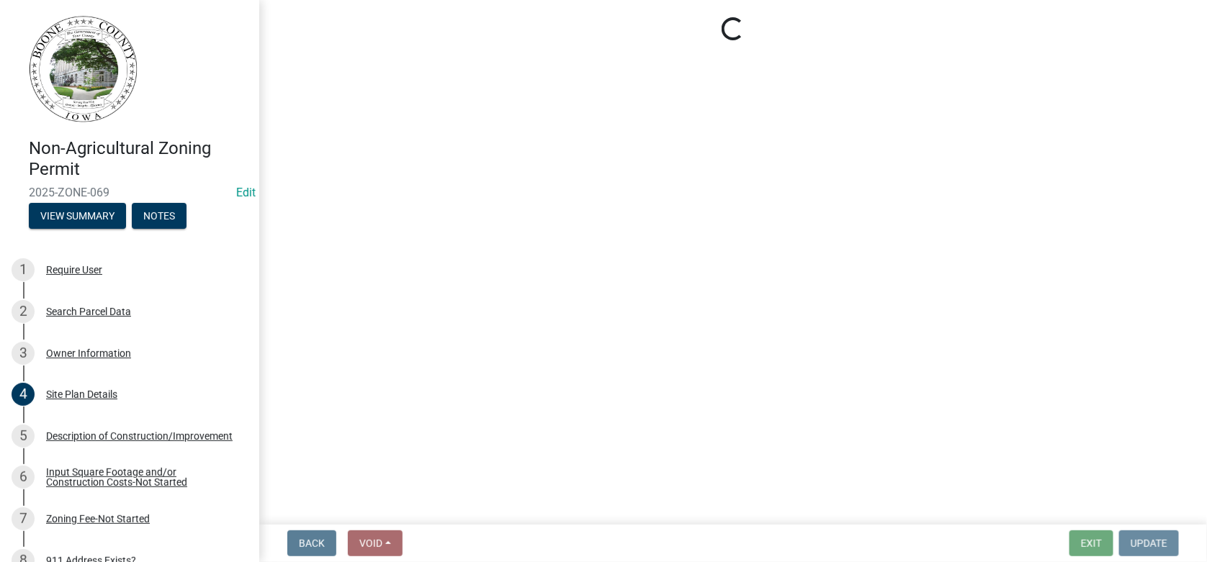
scroll to position [0, 0]
select select "3: 3"
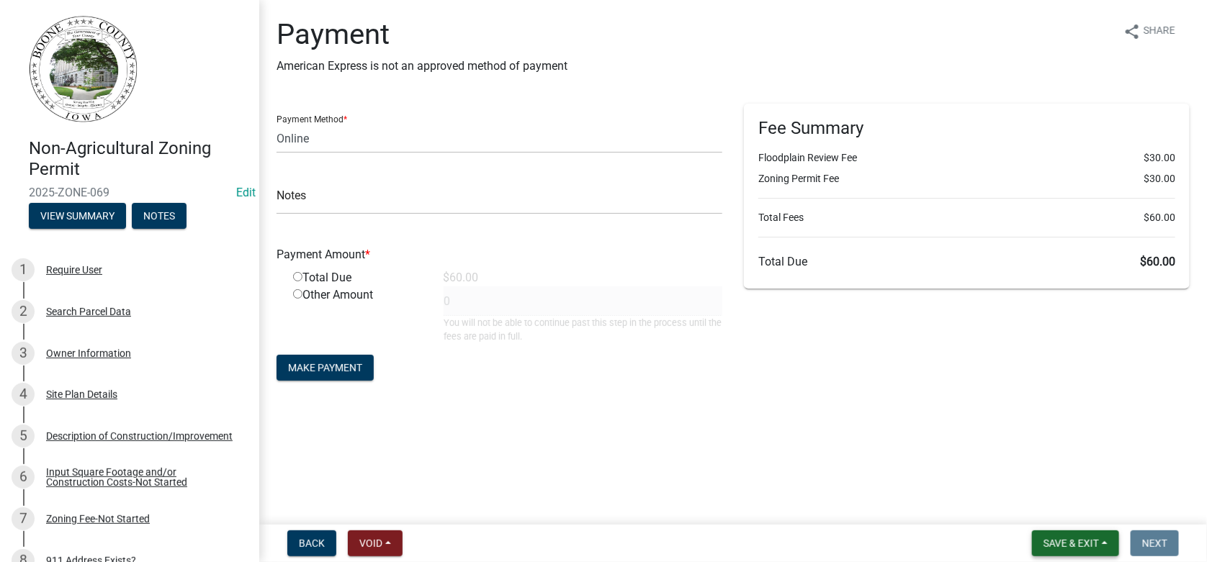
drag, startPoint x: 1061, startPoint y: 530, endPoint x: 1076, endPoint y: 539, distance: 17.8
click at [1072, 535] on button "Save & Exit" at bounding box center [1075, 544] width 87 height 26
click at [1038, 510] on button "Save & Exit" at bounding box center [1061, 506] width 115 height 35
